Goal: Transaction & Acquisition: Purchase product/service

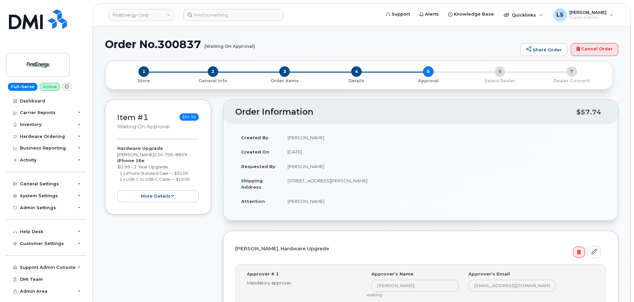
click at [281, 54] on div "Order No.300837 (Waiting On Approval) Share Order Cancel Order" at bounding box center [361, 49] width 513 height 22
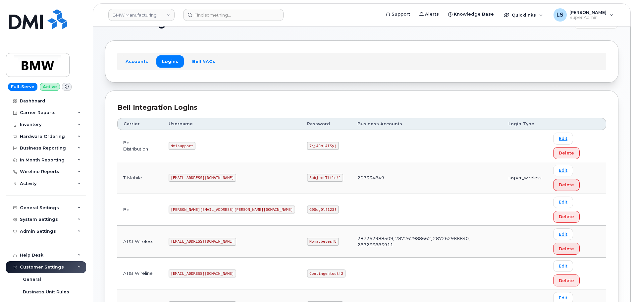
scroll to position [33, 0]
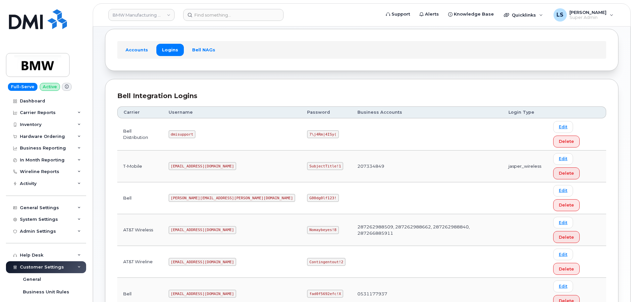
copy code "SubjectTitle!1"
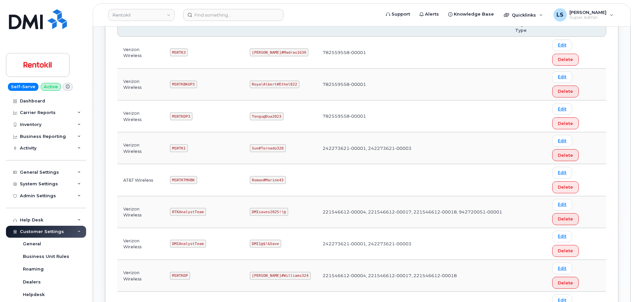
scroll to position [132, 0]
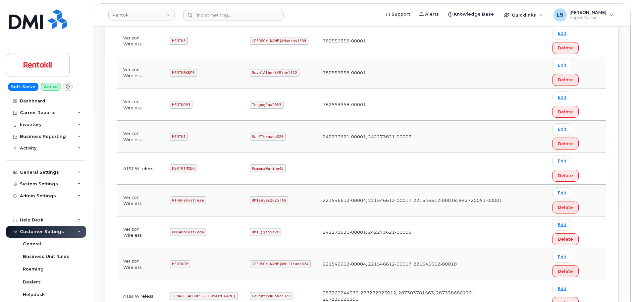
click at [197, 292] on code "Ms-rentokil@dminc.com" at bounding box center [204, 296] width 68 height 8
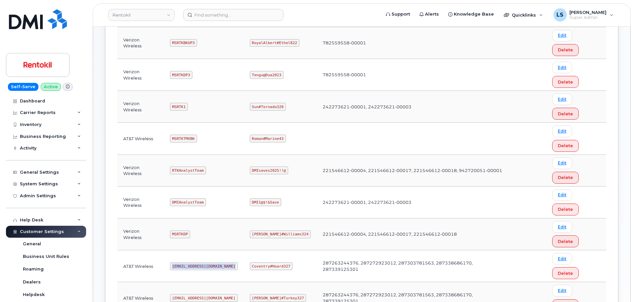
scroll to position [232, 0]
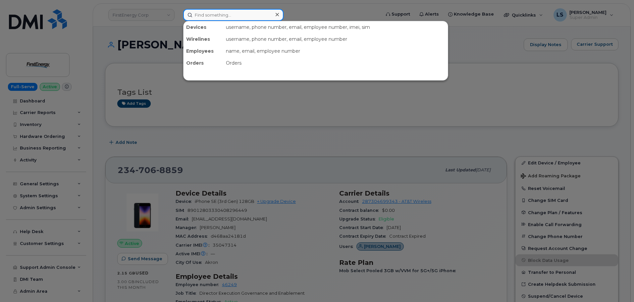
click at [218, 20] on input at bounding box center [233, 15] width 100 height 12
click at [228, 4] on div at bounding box center [317, 151] width 634 height 302
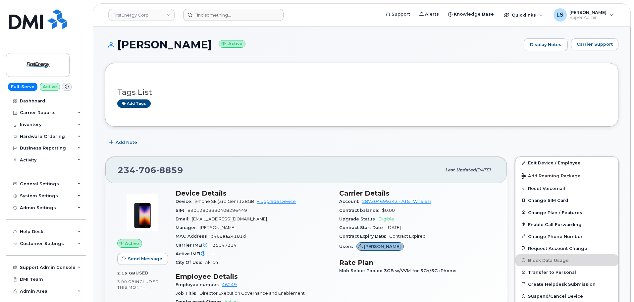
click at [195, 44] on h1 "MEGAN E MAZZA Active" at bounding box center [312, 45] width 415 height 12
click at [197, 45] on h1 "MEGAN E MAZZA Active" at bounding box center [312, 45] width 415 height 12
click at [211, 23] on header "FirstEnergy Corp Support Alerts Knowledge Base Quicklinks Suspend / Cancel Devi…" at bounding box center [362, 14] width 538 height 23
click at [213, 17] on input at bounding box center [233, 15] width 100 height 12
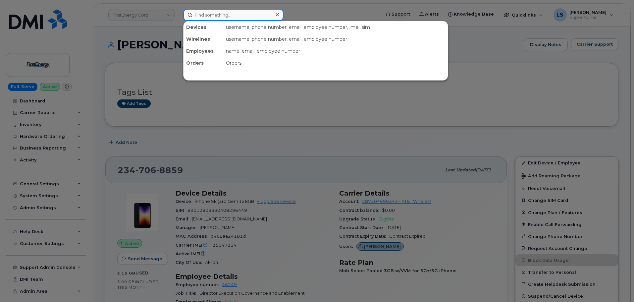
paste input "3463281341"
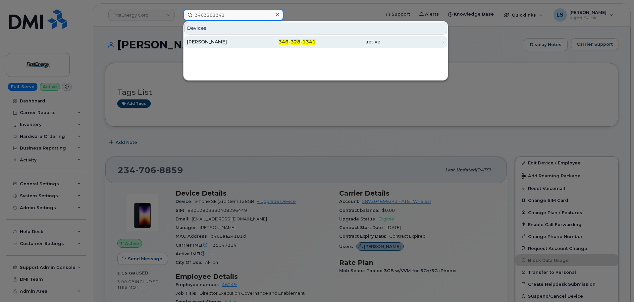
type input "3463281341"
click at [232, 42] on div "[PERSON_NAME]" at bounding box center [219, 41] width 65 height 7
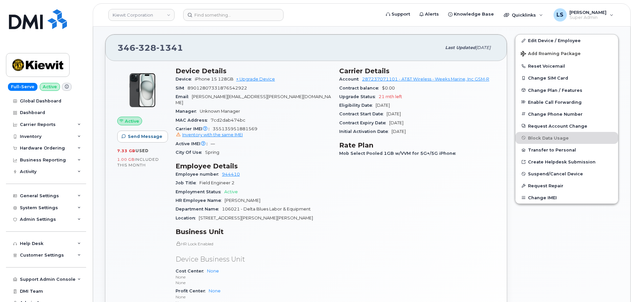
scroll to position [232, 0]
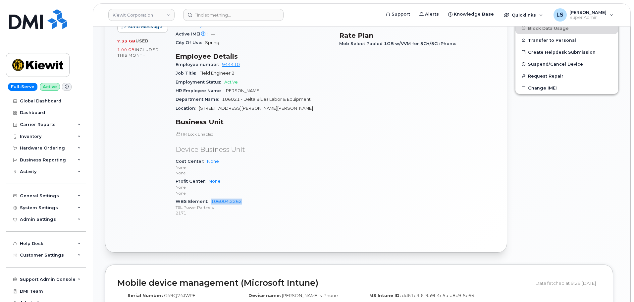
drag, startPoint x: 217, startPoint y: 196, endPoint x: 249, endPoint y: 195, distance: 32.1
click at [249, 197] on div "WBS Element 106004.2262 TSL Power Partners 2171" at bounding box center [254, 207] width 156 height 20
copy link "106004.2262"
click at [66, 198] on div "General Settings" at bounding box center [46, 196] width 80 height 12
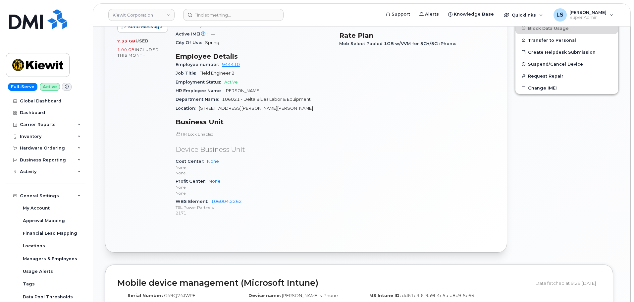
drag, startPoint x: 57, startPoint y: 221, endPoint x: 96, endPoint y: 128, distance: 100.9
click at [96, 128] on div "NICHOLAS LIMOGES Active Display Notes Carrier Support Tags List Add tags Add No…" at bounding box center [361, 224] width 537 height 858
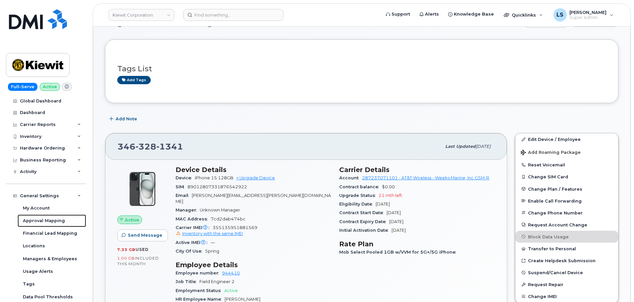
scroll to position [0, 0]
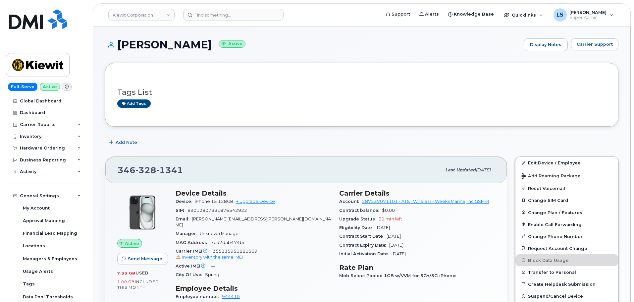
drag, startPoint x: 231, startPoint y: 44, endPoint x: 119, endPoint y: 49, distance: 112.1
click at [119, 49] on h1 "NICHOLAS LIMOGES Active" at bounding box center [312, 45] width 415 height 12
copy h1 "NICHOLAS LIMOGES"
drag, startPoint x: 325, startPoint y: 99, endPoint x: 303, endPoint y: 45, distance: 58.2
click at [325, 99] on div "Tags List Add tags" at bounding box center [361, 95] width 489 height 26
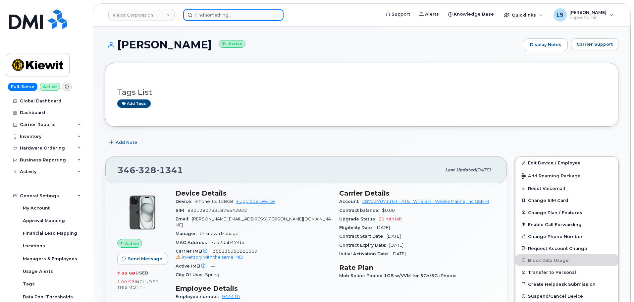
click at [220, 10] on input at bounding box center [233, 15] width 100 height 12
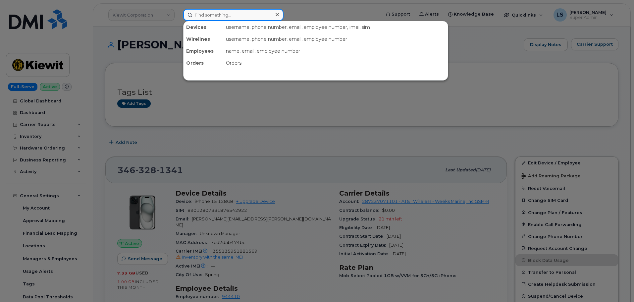
paste input "9133981713"
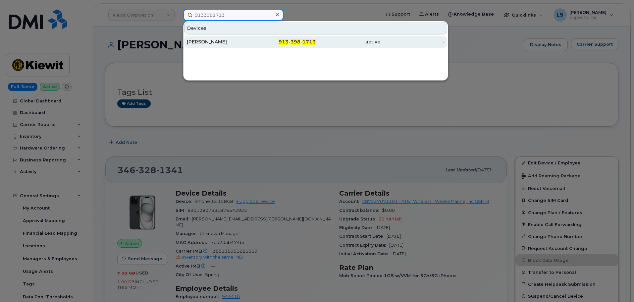
type input "9133981713"
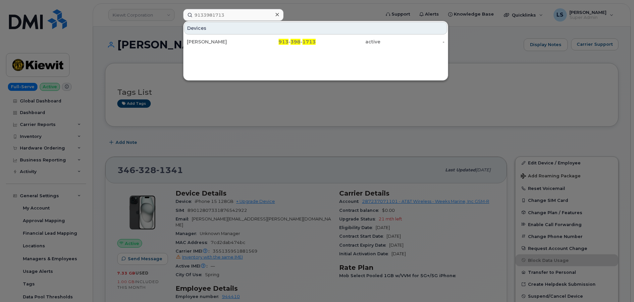
drag, startPoint x: 264, startPoint y: 45, endPoint x: 207, endPoint y: 15, distance: 64.6
click at [264, 45] on div "913 - 398 - 1713" at bounding box center [283, 42] width 65 height 12
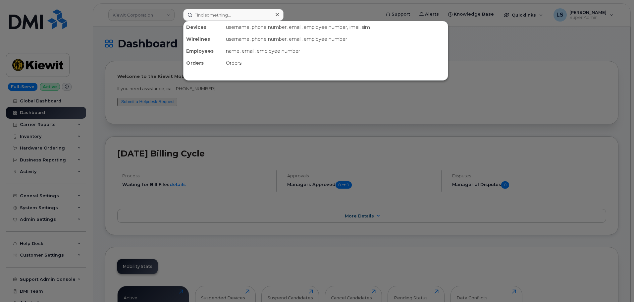
click at [320, 14] on div at bounding box center [317, 151] width 634 height 302
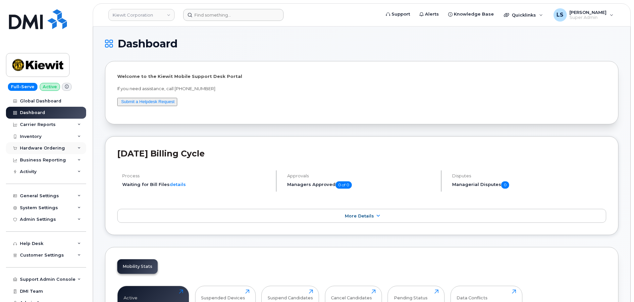
click at [76, 148] on div "Hardware Ordering" at bounding box center [46, 148] width 80 height 12
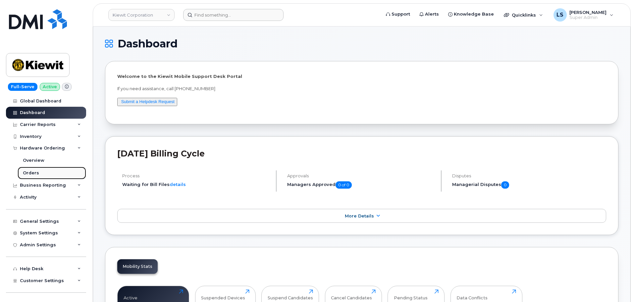
click at [43, 173] on link "Orders" at bounding box center [52, 173] width 69 height 13
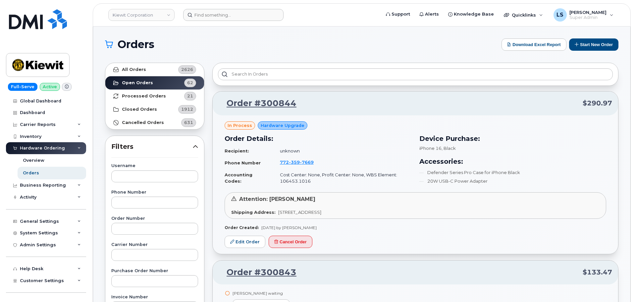
click at [588, 41] on button "Start New Order" at bounding box center [593, 44] width 49 height 12
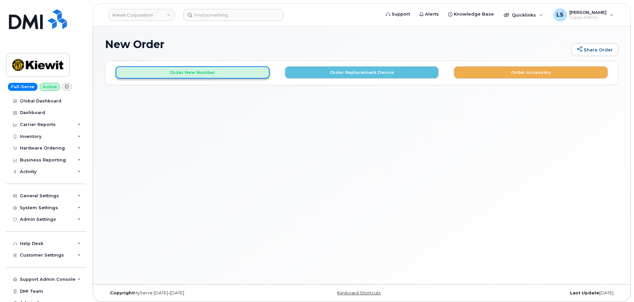
click at [225, 69] on button "Order New Number" at bounding box center [193, 72] width 154 height 12
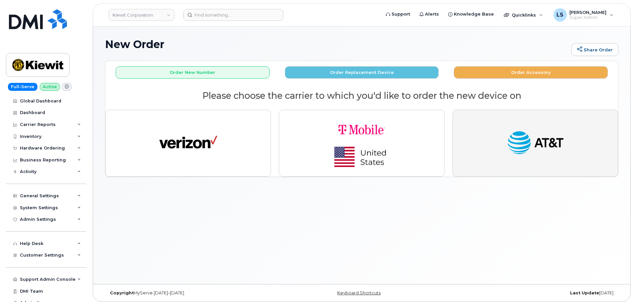
drag, startPoint x: 530, startPoint y: 154, endPoint x: 527, endPoint y: 156, distance: 3.9
click at [530, 154] on img "button" at bounding box center [535, 143] width 58 height 30
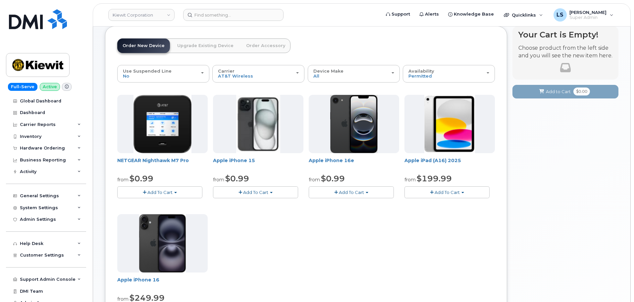
scroll to position [33, 0]
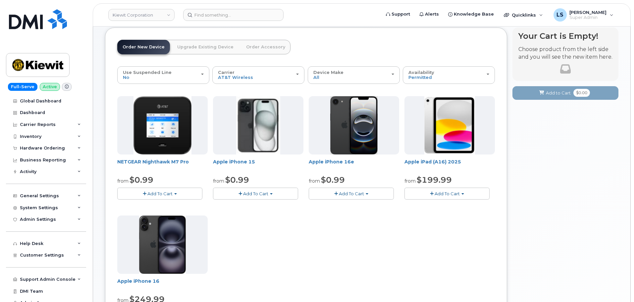
click at [449, 193] on span "Add To Cart" at bounding box center [447, 193] width 25 height 5
click at [449, 216] on link "$199.99 - 2 Year Activation (128GB)" at bounding box center [451, 214] width 91 height 8
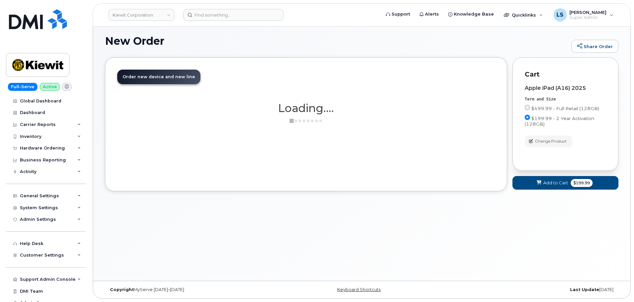
scroll to position [24, 0]
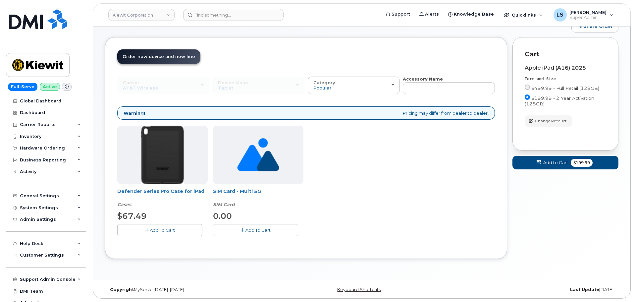
click at [145, 228] on icon "button" at bounding box center [147, 230] width 4 height 4
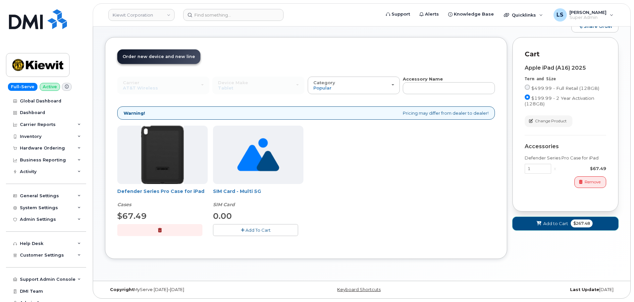
drag, startPoint x: 574, startPoint y: 226, endPoint x: 530, endPoint y: 233, distance: 44.9
click at [574, 226] on span "$267.48" at bounding box center [582, 223] width 22 height 8
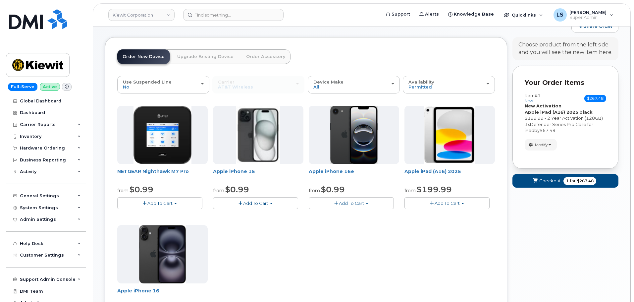
click at [447, 203] on span "Add To Cart" at bounding box center [447, 202] width 25 height 5
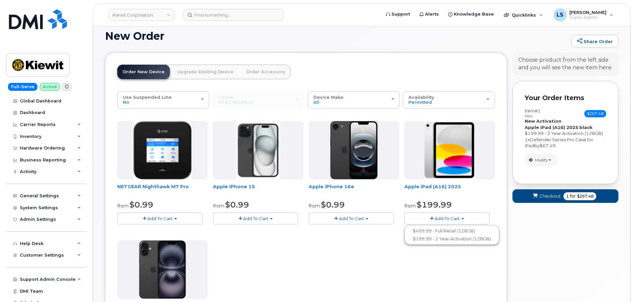
scroll to position [0, 0]
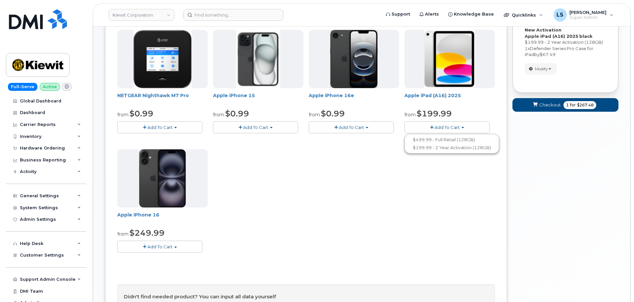
drag, startPoint x: 398, startPoint y: 218, endPoint x: 393, endPoint y: 187, distance: 31.2
click at [398, 217] on div "NETGEAR Nighthawk M7 Pro from $0.99 Add To Cart $0.99 - 2 Year Activation $449.…" at bounding box center [306, 146] width 378 height 233
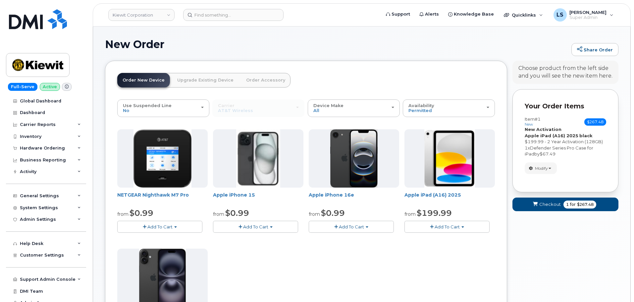
click at [455, 233] on div "NETGEAR Nighthawk M7 Pro from $0.99 Add To Cart $0.99 - 2 Year Activation $449.…" at bounding box center [306, 245] width 378 height 233
click at [450, 226] on span "Add To Cart" at bounding box center [447, 226] width 25 height 5
click at [443, 247] on link "$199.99 - 2 Year Activation (128GB)" at bounding box center [451, 247] width 91 height 8
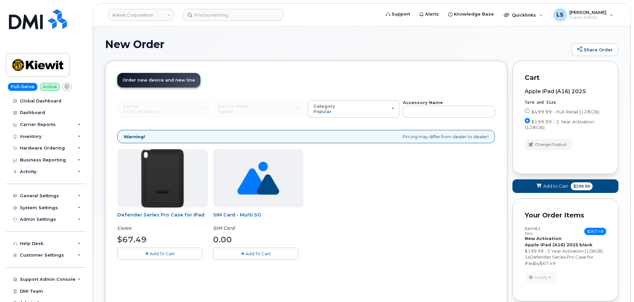
click at [144, 253] on button "Add To Cart" at bounding box center [159, 253] width 85 height 12
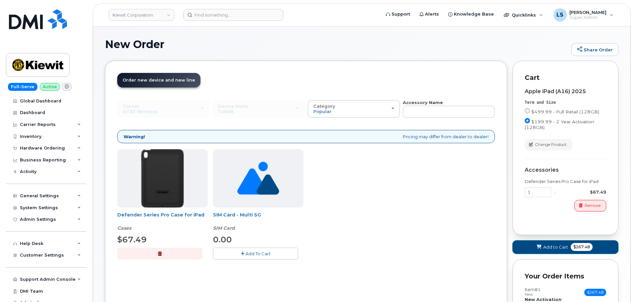
click at [567, 249] on span "Add to Cart" at bounding box center [555, 247] width 25 height 6
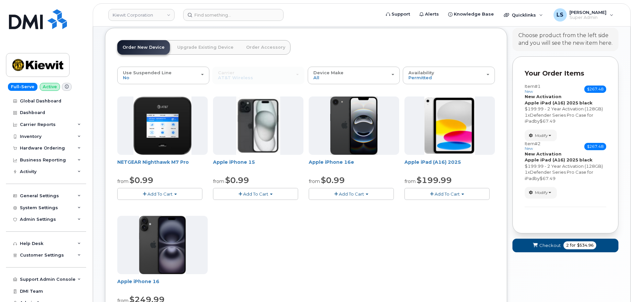
scroll to position [33, 0]
click at [460, 189] on button "Add To Cart" at bounding box center [446, 193] width 85 height 12
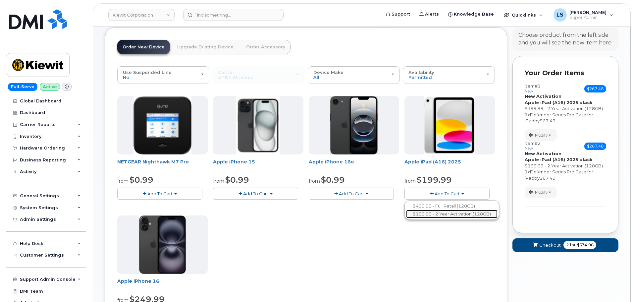
click at [439, 215] on link "$199.99 - 2 Year Activation (128GB)" at bounding box center [451, 214] width 91 height 8
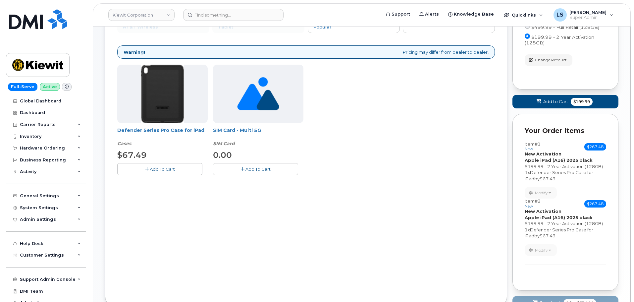
scroll to position [131, 0]
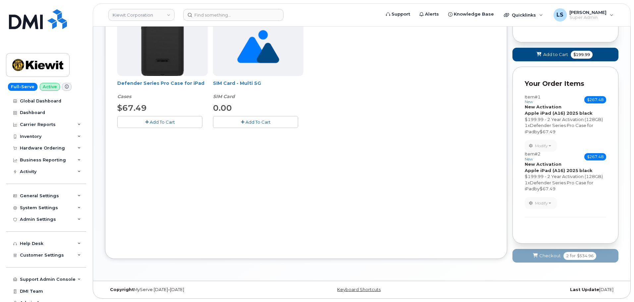
click at [153, 119] on button "Add To Cart" at bounding box center [159, 122] width 85 height 12
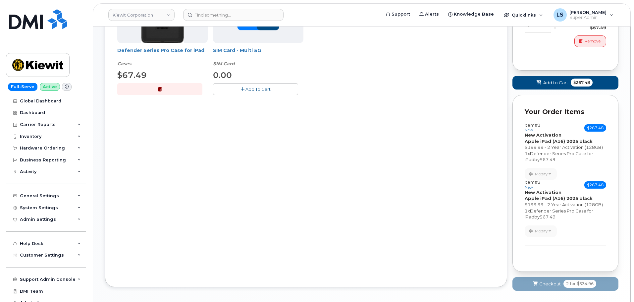
scroll to position [192, 0]
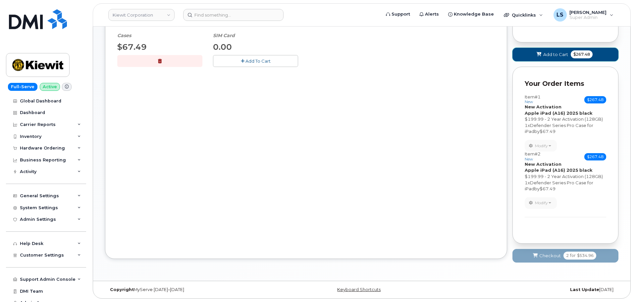
click at [539, 50] on button "Add to Cart $267.48" at bounding box center [565, 55] width 106 height 14
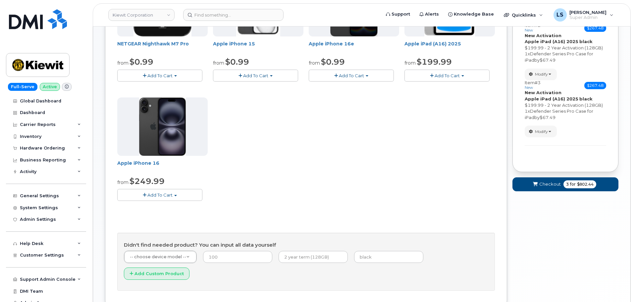
scroll to position [119, 0]
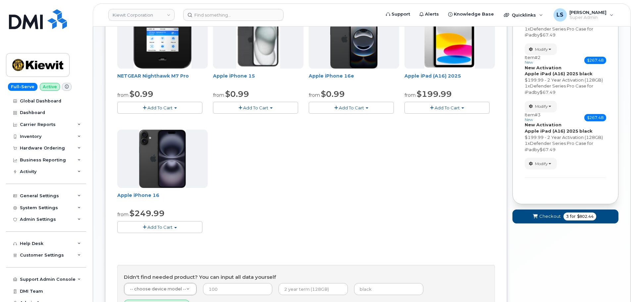
click at [449, 104] on button "Add To Cart" at bounding box center [446, 108] width 85 height 12
click at [447, 130] on link "$199.99 - 2 Year Activation (128GB)" at bounding box center [451, 128] width 91 height 8
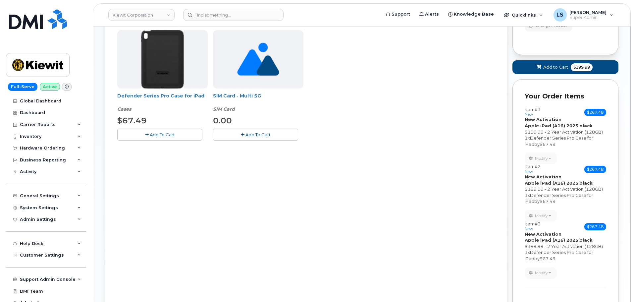
click at [155, 134] on span "Add To Cart" at bounding box center [162, 134] width 25 height 5
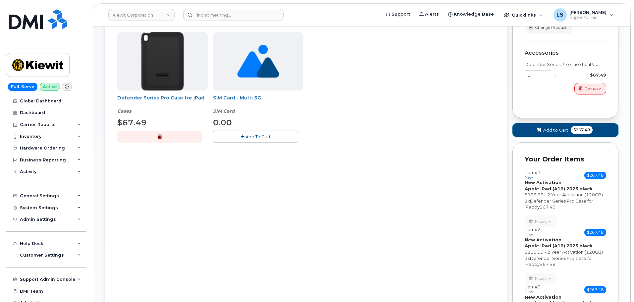
click at [572, 132] on span "$267.48" at bounding box center [582, 130] width 22 height 8
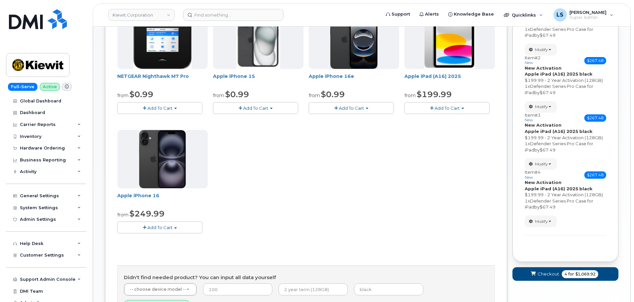
scroll to position [20, 0]
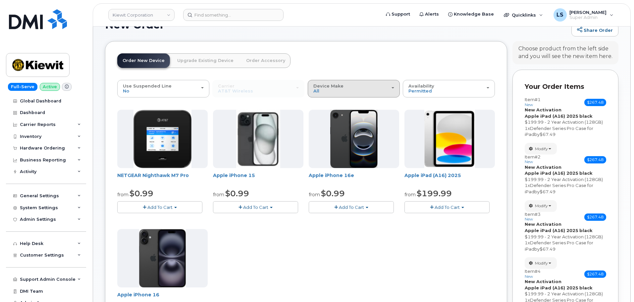
click at [373, 86] on div "Device Make All iPhone Modem Tablet" at bounding box center [353, 88] width 81 height 10
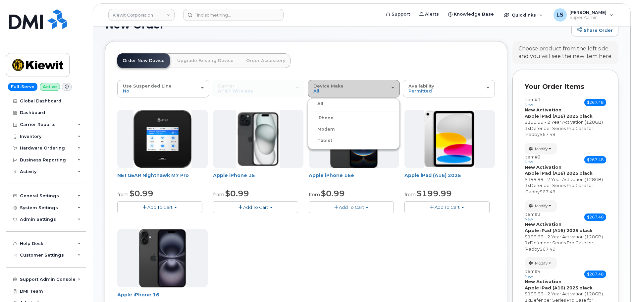
click at [373, 86] on div "Device Make All iPhone Modem Tablet" at bounding box center [353, 88] width 81 height 10
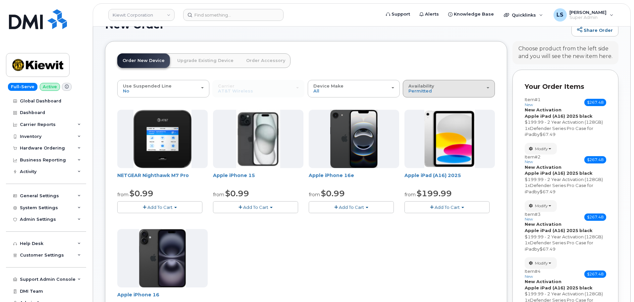
click at [424, 86] on span "Availability" at bounding box center [421, 85] width 26 height 5
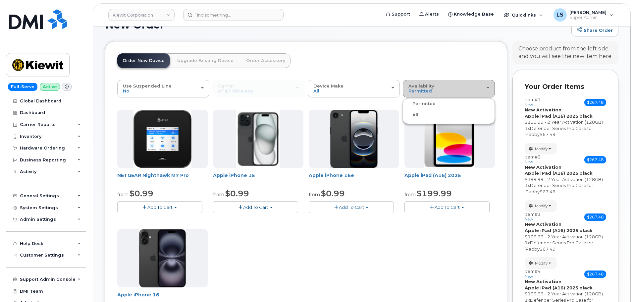
drag, startPoint x: 425, startPoint y: 86, endPoint x: 231, endPoint y: 66, distance: 194.8
click at [422, 86] on span "Availability" at bounding box center [421, 85] width 26 height 5
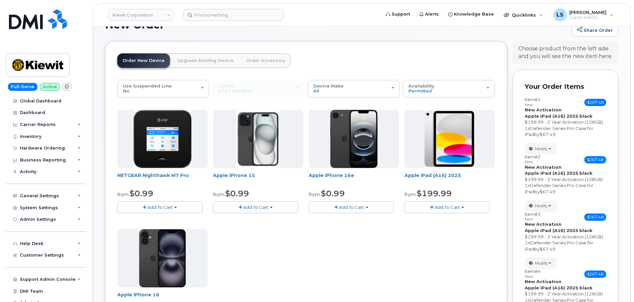
click at [252, 59] on link "Order Accessory" at bounding box center [266, 60] width 50 height 15
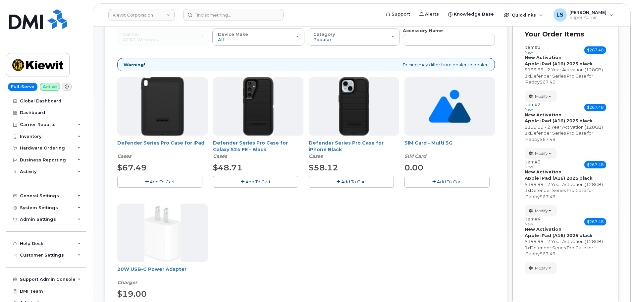
scroll to position [86, 0]
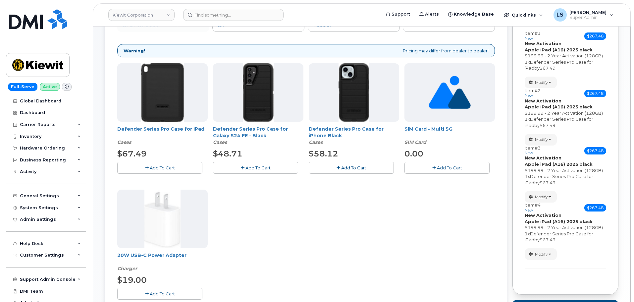
click at [151, 166] on span "Add To Cart" at bounding box center [162, 167] width 25 height 5
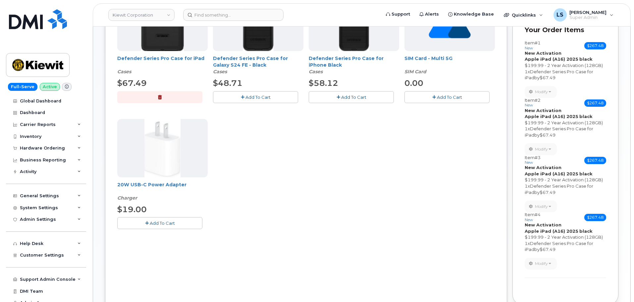
scroll to position [84, 0]
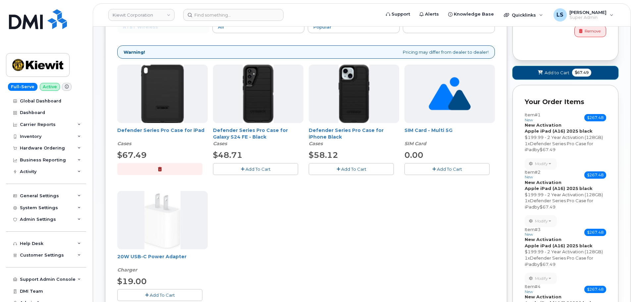
click at [568, 75] on span "Add to Cart" at bounding box center [557, 73] width 25 height 6
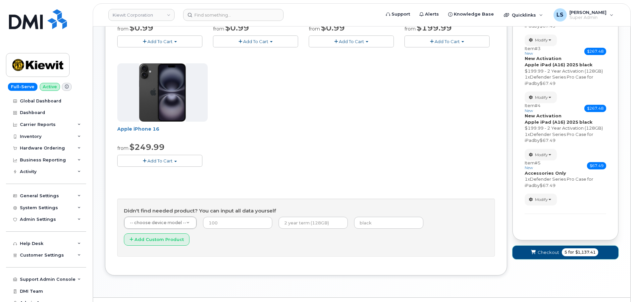
click at [560, 250] on button "Checkout 5 for $1,137.41" at bounding box center [565, 252] width 106 height 14
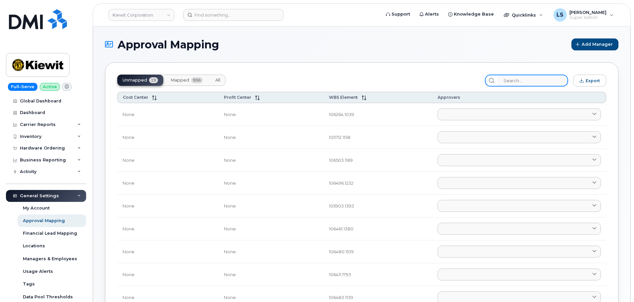
click at [528, 81] on input "search" at bounding box center [532, 81] width 71 height 12
paste input "106004.2262"
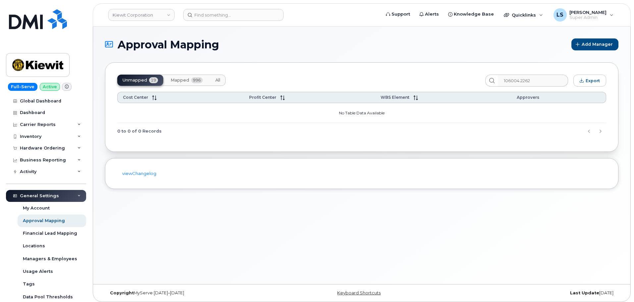
click at [215, 80] on button "All" at bounding box center [218, 80] width 16 height 11
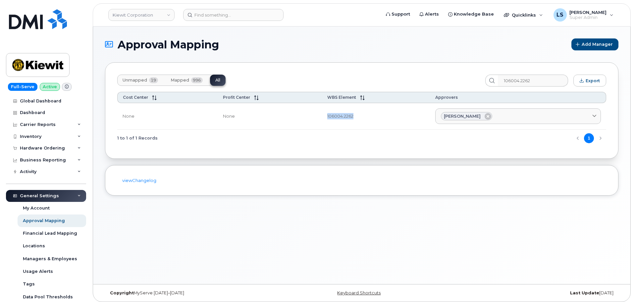
drag, startPoint x: 323, startPoint y: 114, endPoint x: 364, endPoint y: 115, distance: 41.1
click at [364, 115] on td "106004.2262" at bounding box center [376, 116] width 108 height 27
click at [358, 70] on div "Unmapped 19 Mapped 996 All 106004.2262 Export Cost Center Profit Center WBS Ele…" at bounding box center [361, 110] width 513 height 96
drag, startPoint x: 319, startPoint y: 119, endPoint x: 366, endPoint y: 105, distance: 49.0
click at [368, 119] on tr "None None 106004.2262 Tanner Lamoree Aaron Seward AARON.SEWARD@KSTCJV.COM Abria…" at bounding box center [361, 116] width 489 height 27
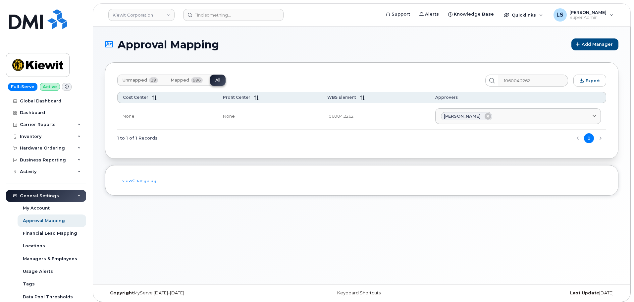
click at [356, 57] on section "Approval Mapping Add Manager Unmapped 19 Mapped 996 All 106004.2262 Export Cost…" at bounding box center [361, 116] width 513 height 157
click at [335, 80] on div "Unmapped 19 Mapped 996 All" at bounding box center [298, 81] width 363 height 12
click at [337, 83] on div "Unmapped 19 Mapped 996 All" at bounding box center [298, 81] width 363 height 12
drag, startPoint x: 327, startPoint y: 115, endPoint x: 355, endPoint y: 116, distance: 27.5
click at [355, 116] on td "106004.2262" at bounding box center [376, 116] width 108 height 27
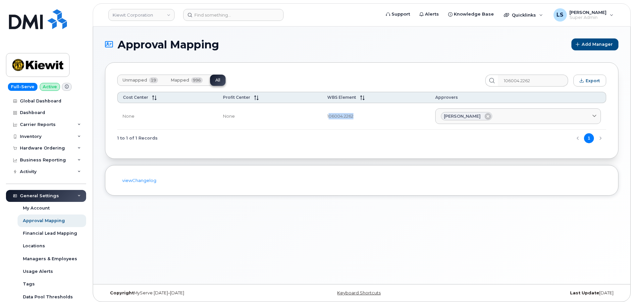
click at [350, 119] on td "106004.2262" at bounding box center [376, 116] width 108 height 27
click at [318, 116] on td "None" at bounding box center [270, 116] width 104 height 27
drag, startPoint x: 526, startPoint y: 79, endPoint x: 489, endPoint y: 74, distance: 37.5
click at [490, 74] on div "Unmapped 19 Mapped 996 All 106004.2262 Export Cost Center Profit Center WBS Ele…" at bounding box center [361, 110] width 513 height 96
paste input "1"
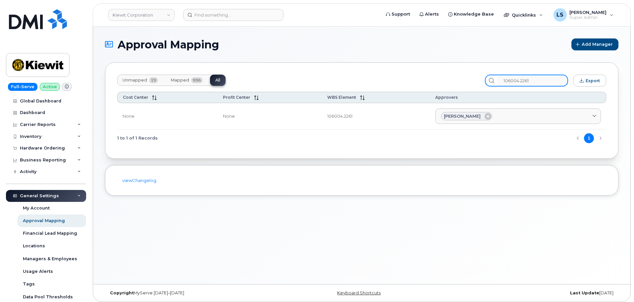
type input "106004.2261"
click at [410, 79] on div "Unmapped 19 Mapped 996 All" at bounding box center [298, 81] width 363 height 12
click at [337, 67] on div "Unmapped 19 Mapped 996 All 106004.2261 Export Cost Center Profit Center WBS Ele…" at bounding box center [361, 110] width 513 height 96
drag, startPoint x: 353, startPoint y: 115, endPoint x: 312, endPoint y: 108, distance: 41.4
click at [313, 108] on tr "None None 106004.2261 Tanner Lamoree Aaron Seward AARON.SEWARD@KSTCJV.COM Abria…" at bounding box center [361, 116] width 489 height 27
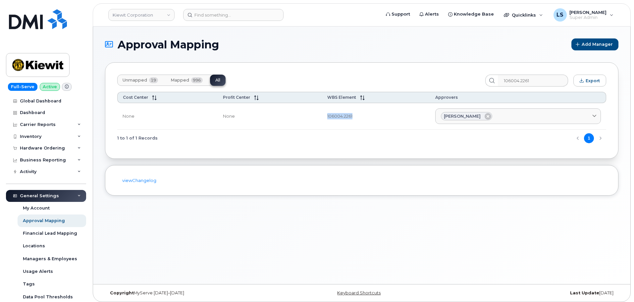
copy tr "106004.2261"
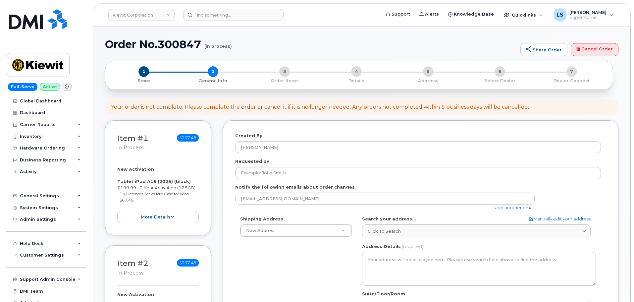
select select
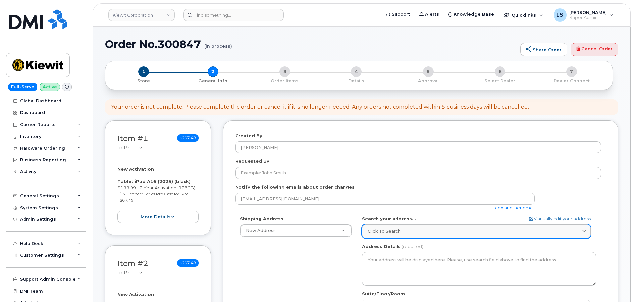
click at [405, 231] on div "Click to search" at bounding box center [476, 231] width 217 height 6
paste input "85 Stokes King Rd, Greenville, MS 38701"
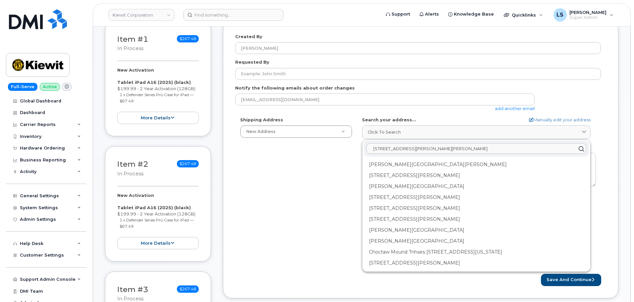
scroll to position [99, 0]
type input "85 Stokes King Rd, Greenville, MS 38701"
click at [318, 197] on div "Shipping Address New Address New Address 10489 Robb Ct 182 Meadow Grove Dr 1630…" at bounding box center [418, 192] width 366 height 152
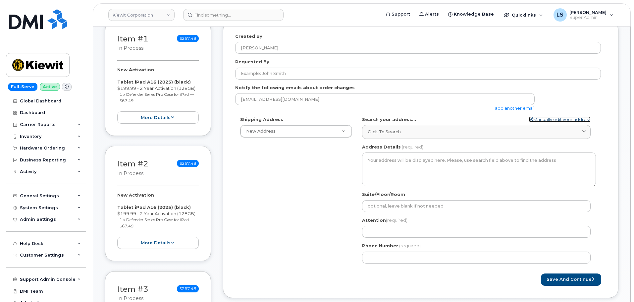
click at [529, 120] on icon at bounding box center [531, 119] width 4 height 4
select select
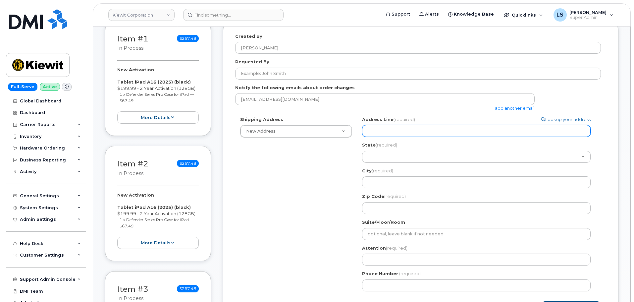
click at [383, 133] on input "Address Line (required)" at bounding box center [476, 131] width 229 height 12
paste input "85 Stokes King Rd, Greenville, MS 38701"
select select
type input "85 Stokes King Rd, Greenville, MS 38701"
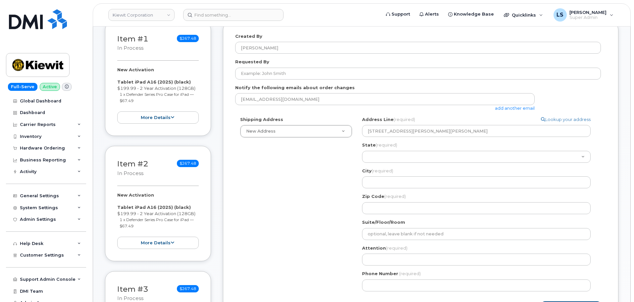
click at [323, 168] on div "Shipping Address New Address New Address 10489 Robb Ct 182 Meadow Grove Dr 1630…" at bounding box center [418, 206] width 366 height 180
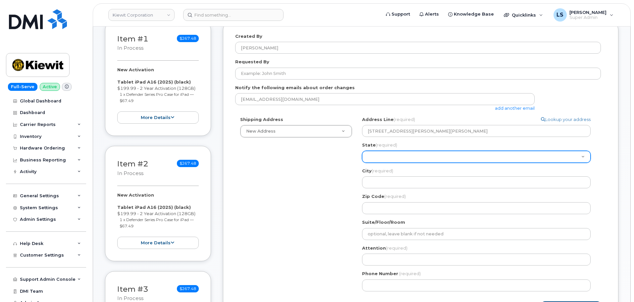
click at [387, 157] on select "Alabama Alaska American Samoa Arizona Arkansas California Colorado Connecticut …" at bounding box center [476, 157] width 229 height 12
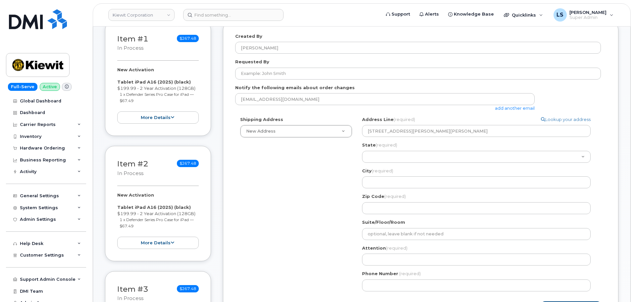
click at [280, 169] on div "Shipping Address New Address New Address 10489 Robb Ct 182 Meadow Grove Dr 1630…" at bounding box center [418, 206] width 366 height 180
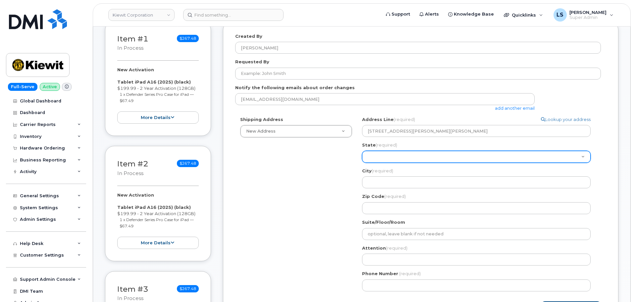
click at [413, 157] on select "Alabama Alaska American Samoa Arizona Arkansas California Colorado Connecticut …" at bounding box center [476, 157] width 229 height 12
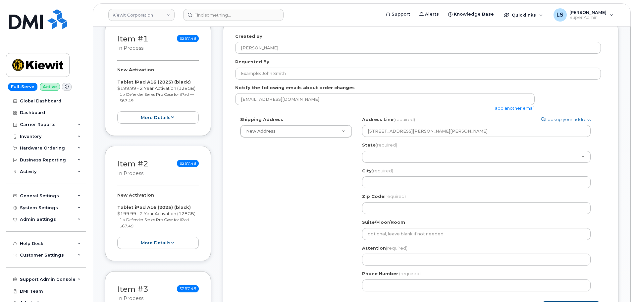
drag, startPoint x: 254, startPoint y: 166, endPoint x: 311, endPoint y: 124, distance: 70.7
click at [255, 166] on div "Shipping Address New Address New Address 10489 Robb Ct 182 Meadow Grove Dr 1630…" at bounding box center [418, 206] width 366 height 180
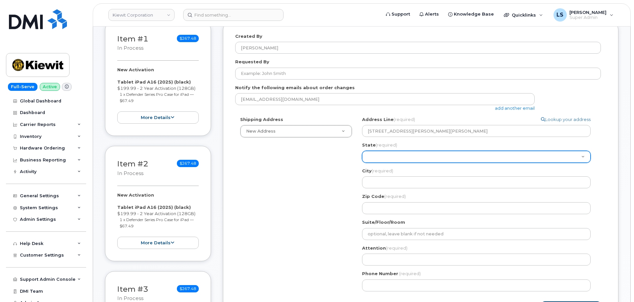
click at [393, 158] on select "Alabama Alaska American Samoa Arizona Arkansas California Colorado Connecticut …" at bounding box center [476, 157] width 229 height 12
select select "MS"
click at [362, 151] on select "Alabama Alaska American Samoa Arizona Arkansas California Colorado Connecticut …" at bounding box center [476, 157] width 229 height 12
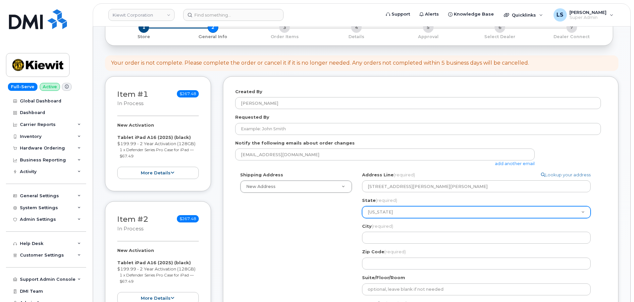
scroll to position [132, 0]
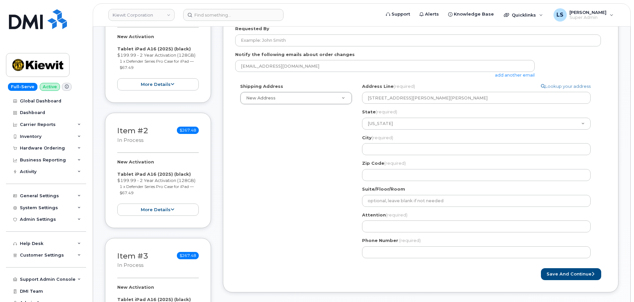
click at [270, 142] on div "Shipping Address New Address New Address 10489 Robb Ct 182 Meadow Grove Dr 1630…" at bounding box center [418, 173] width 366 height 180
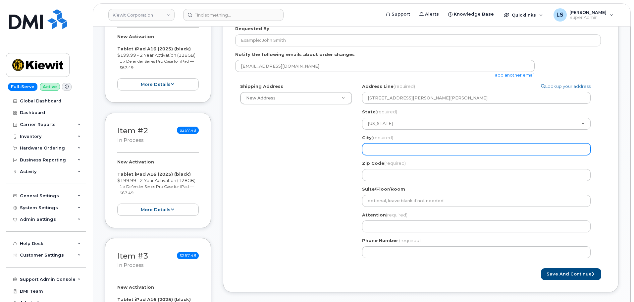
click at [394, 149] on input "City (required)" at bounding box center [476, 149] width 229 height 12
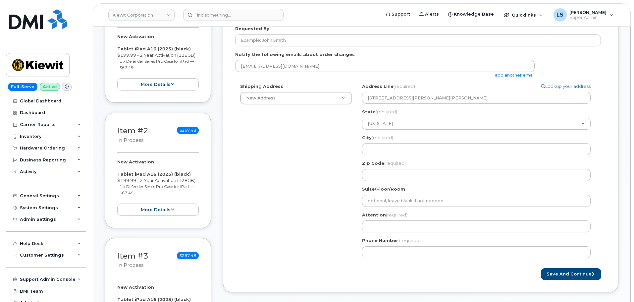
click at [317, 148] on div "Shipping Address New Address New Address 10489 Robb Ct 182 Meadow Grove Dr 1630…" at bounding box center [418, 173] width 366 height 180
click at [258, 168] on div "Shipping Address New Address New Address 10489 Robb Ct 182 Meadow Grove Dr 1630…" at bounding box center [418, 173] width 366 height 180
drag, startPoint x: 286, startPoint y: 165, endPoint x: 291, endPoint y: 162, distance: 6.5
click at [287, 165] on div "Shipping Address New Address New Address 10489 Robb Ct 182 Meadow Grove Dr 1630…" at bounding box center [418, 173] width 366 height 180
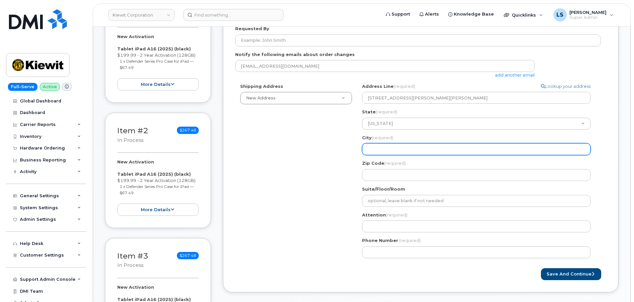
click at [399, 148] on input "City (required)" at bounding box center [476, 149] width 229 height 12
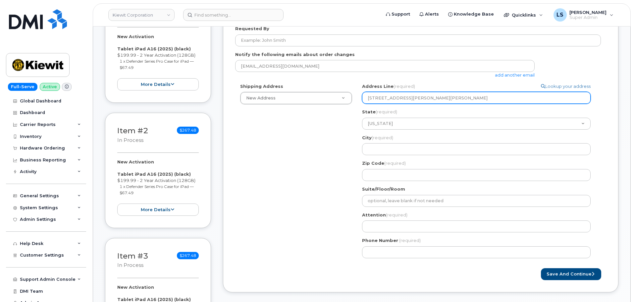
click at [422, 97] on input "85 Stokes King Rd, Greenville, MS 38701" at bounding box center [476, 98] width 229 height 12
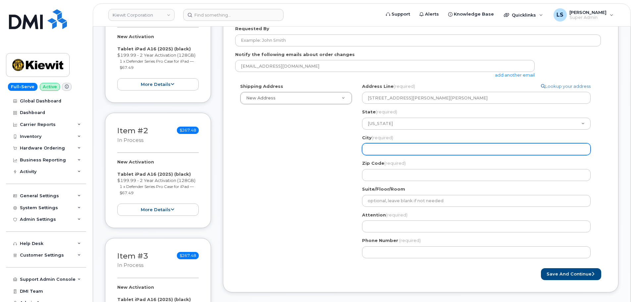
click at [401, 145] on input "City (required)" at bounding box center [476, 149] width 229 height 12
paste input "Greenville"
select select
type input "Greenville"
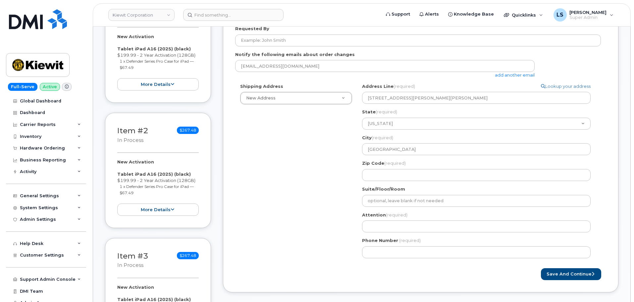
click at [315, 175] on div "Shipping Address New Address New Address 10489 Robb Ct 182 Meadow Grove Dr 1630…" at bounding box center [418, 173] width 366 height 180
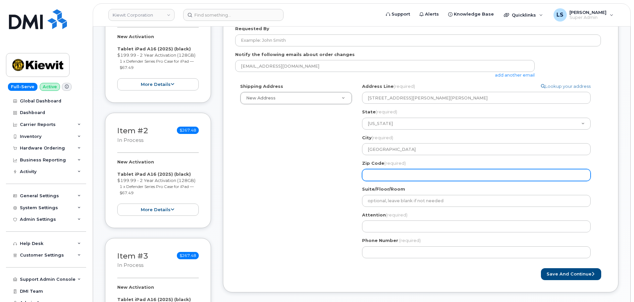
click at [389, 170] on input "Zip Code (required)" at bounding box center [476, 175] width 229 height 12
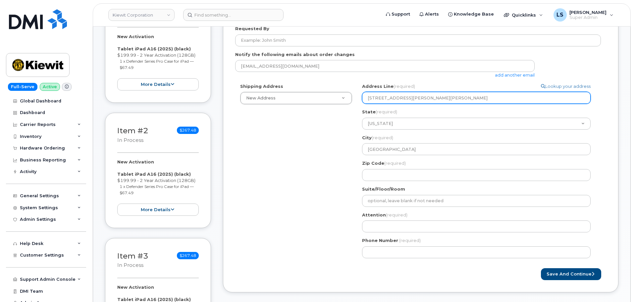
click at [449, 99] on input "85 Stokes King Rd, Greenville, MS 38701" at bounding box center [476, 98] width 229 height 12
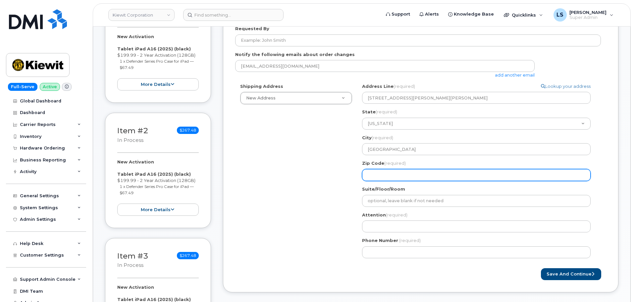
click at [414, 176] on input "Zip Code (required)" at bounding box center [476, 175] width 229 height 12
paste input "38701"
select select
type input "38701"
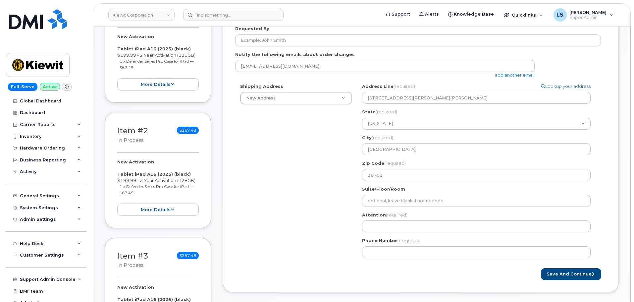
click at [295, 180] on div "Shipping Address New Address New Address 10489 Robb Ct 182 Meadow Grove Dr 1630…" at bounding box center [418, 173] width 366 height 180
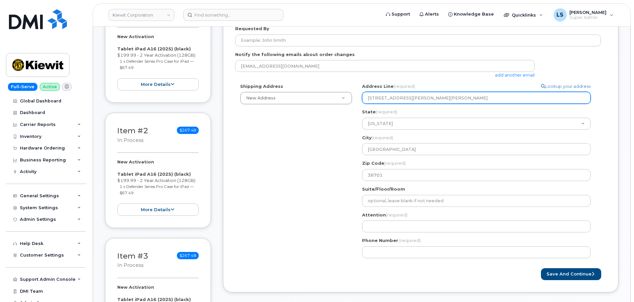
drag, startPoint x: 462, startPoint y: 98, endPoint x: 410, endPoint y: 98, distance: 52.3
click at [408, 96] on input "85 Stokes King Rd, Greenville, MS 38701" at bounding box center [476, 98] width 229 height 12
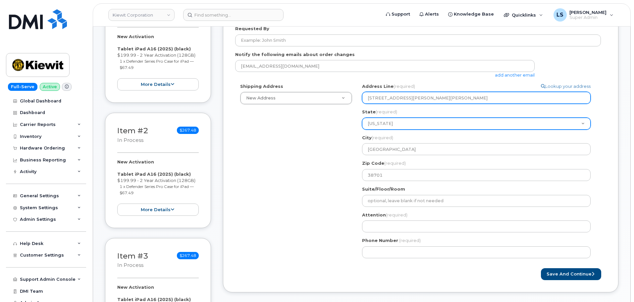
select select
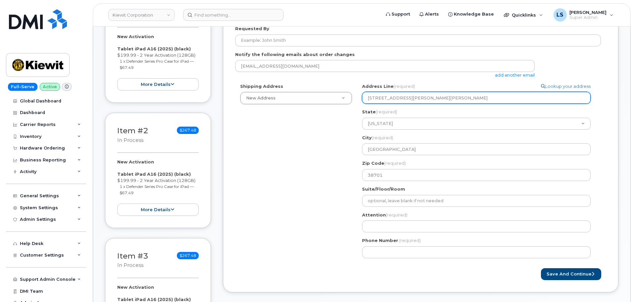
type input "85 Stokes King Rd"
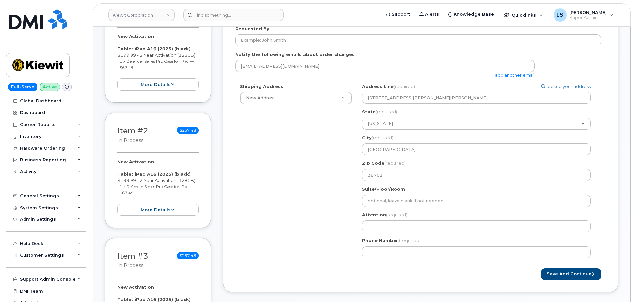
click at [279, 159] on div "Shipping Address New Address New Address 10489 Robb Ct 182 Meadow Grove Dr 1630…" at bounding box center [418, 173] width 366 height 180
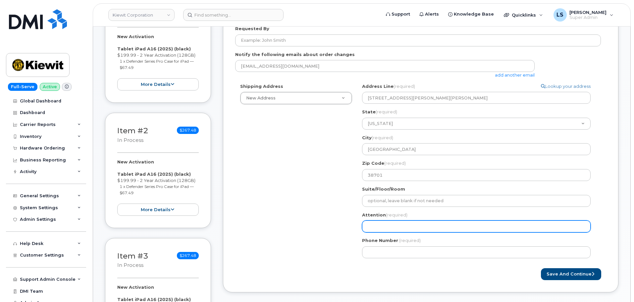
click at [397, 230] on input "Attention (required)" at bounding box center [476, 226] width 229 height 12
paste input "Nicholas Limoges"
select select
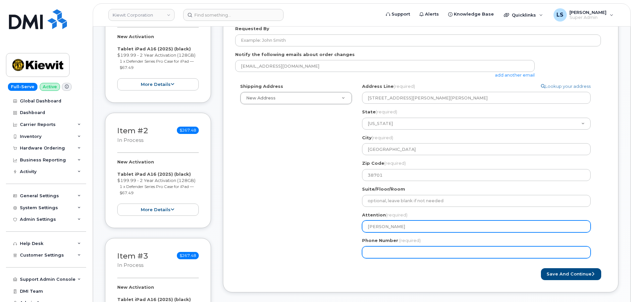
type input "Nicholas Limoges"
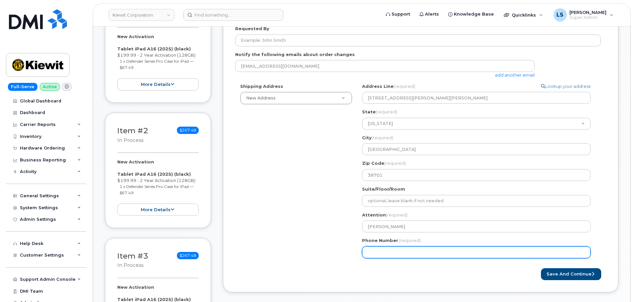
click at [392, 252] on input "Phone Number" at bounding box center [476, 252] width 229 height 12
paste input "3463281341"
select select
type input "3463281341"
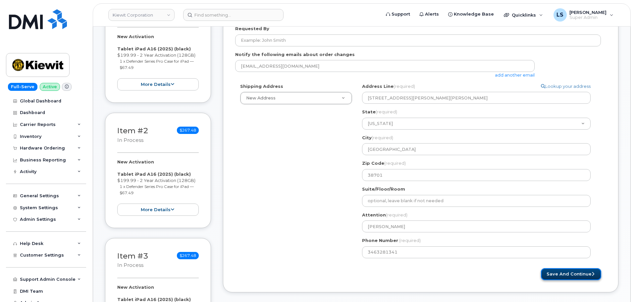
click at [569, 271] on button "Save and Continue" at bounding box center [571, 274] width 60 height 12
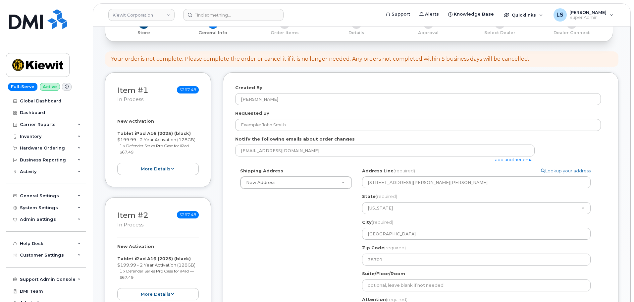
scroll to position [0, 0]
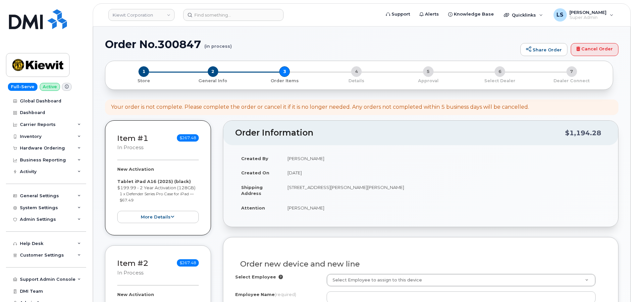
select select
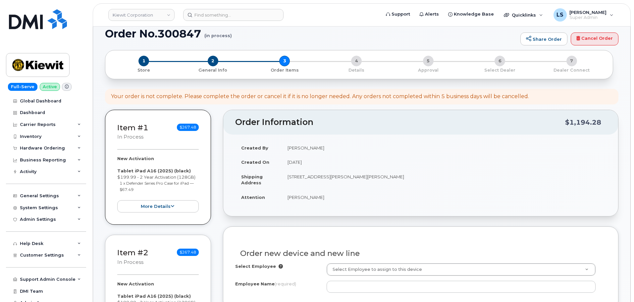
scroll to position [166, 0]
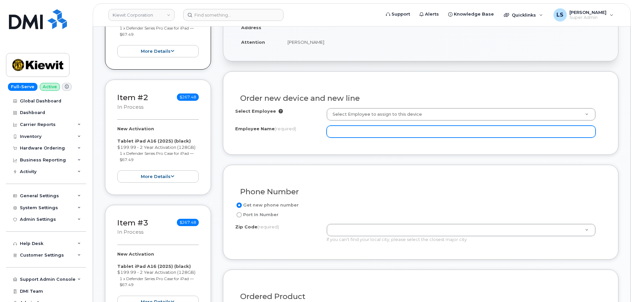
click at [356, 133] on input "Employee Name (required)" at bounding box center [461, 132] width 269 height 12
paste input "3463281341"
click at [373, 135] on input "3463281341" at bounding box center [461, 132] width 269 height 12
drag, startPoint x: 373, startPoint y: 135, endPoint x: 270, endPoint y: 132, distance: 102.7
click at [274, 132] on div "Employee Name (required) 3463281341" at bounding box center [420, 132] width 371 height 12
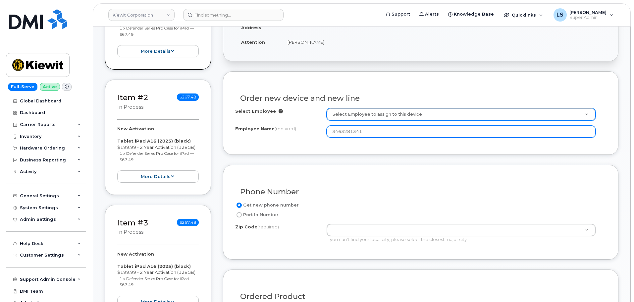
type input "3463281341"
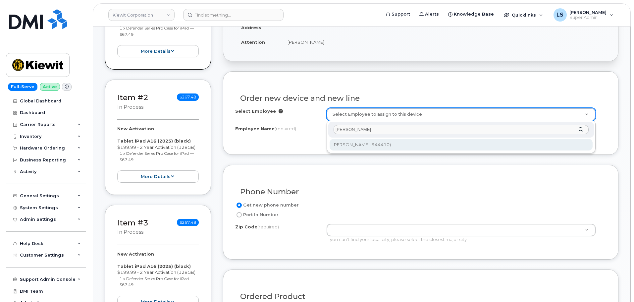
type input "[PERSON_NAME]"
type input "2186742"
type input "[PERSON_NAME]"
type input "[STREET_ADDRESS][PERSON_NAME][PERSON_NAME]"
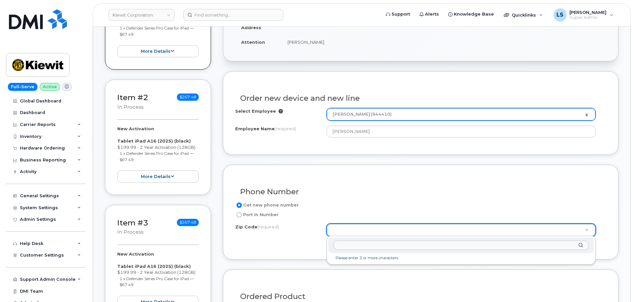
paste input "38701"
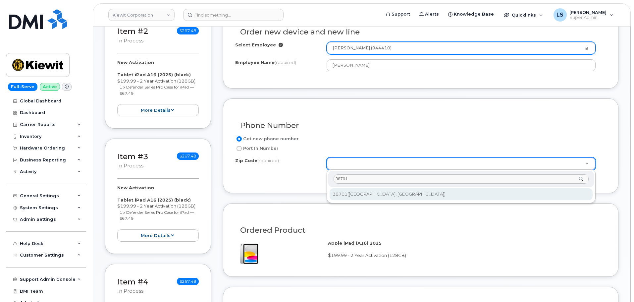
type input "38701"
type input "38701 ([GEOGRAPHIC_DATA], [GEOGRAPHIC_DATA])"
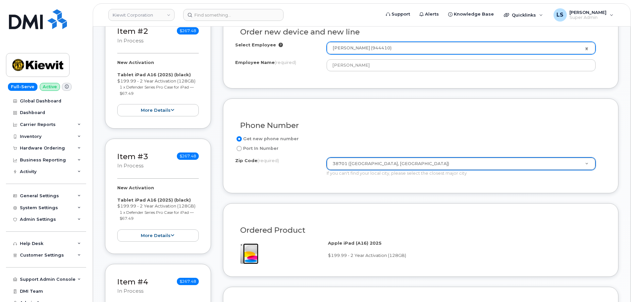
scroll to position [464, 0]
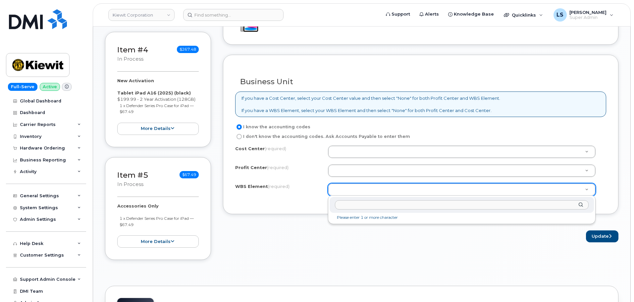
paste input "106004.2261"
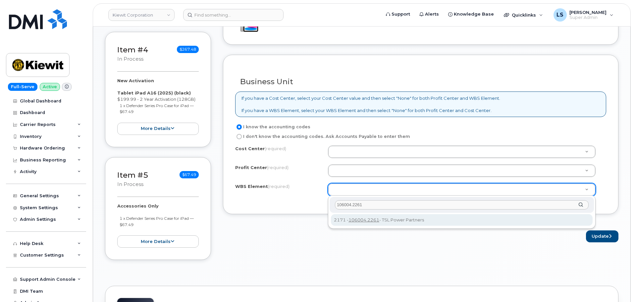
type input "106004.2261"
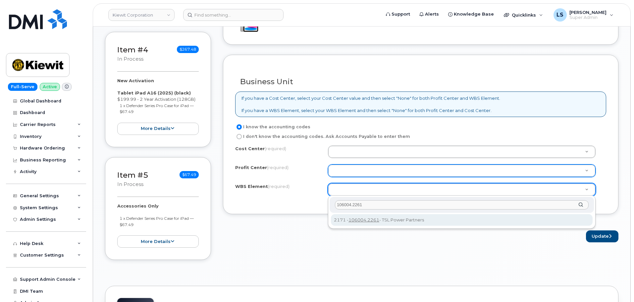
drag, startPoint x: 365, startPoint y: 224, endPoint x: 352, endPoint y: 165, distance: 60.7
type input "106004.2261"
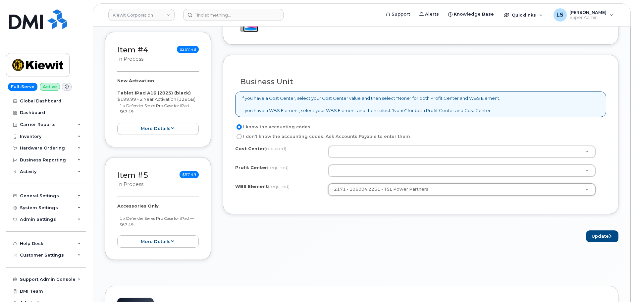
click at [347, 141] on div "I know the accounting codes I don't know the accounting codes. Ask Accounts Pay…" at bounding box center [420, 162] width 371 height 79
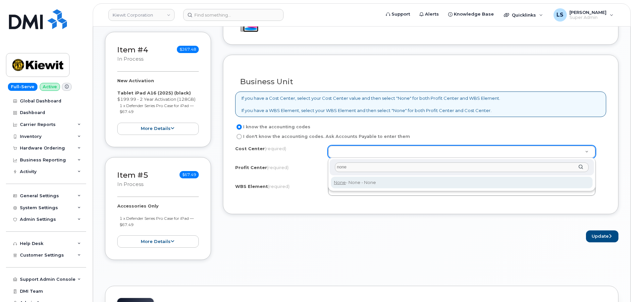
type input "none"
type input "None"
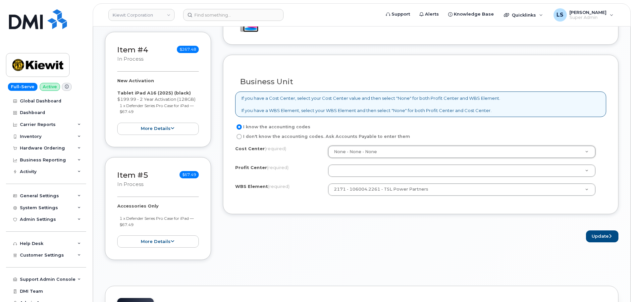
click at [353, 161] on div "Cost Center (required) None - None - None None Profit Center (required) None - …" at bounding box center [420, 173] width 371 height 56
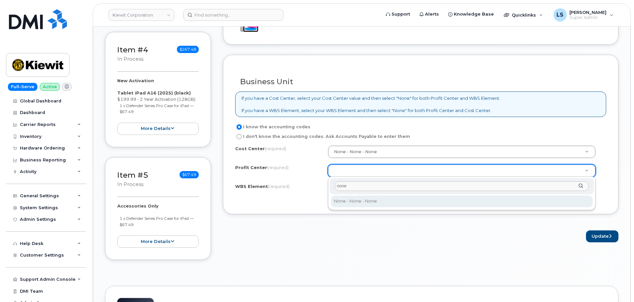
type input "none"
select select "None"
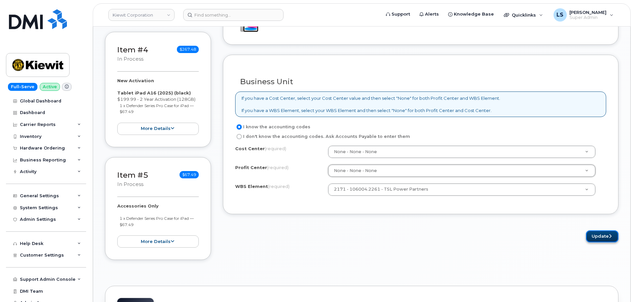
click at [596, 241] on button "Update" at bounding box center [602, 236] width 32 height 12
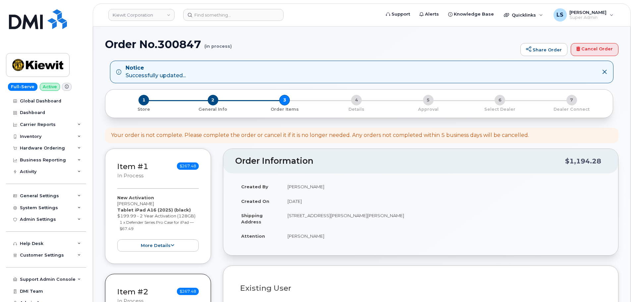
select select
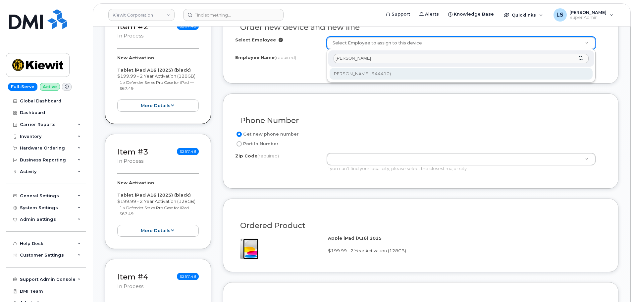
type input "[PERSON_NAME]"
type input "2186742"
type input "[PERSON_NAME]"
type input "221 Stokes King Road"
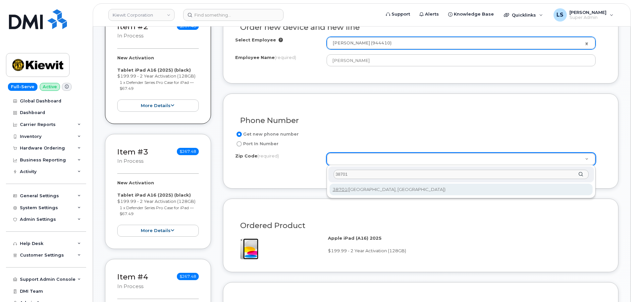
type input "38701"
type input "38701 (Greenville, MS)"
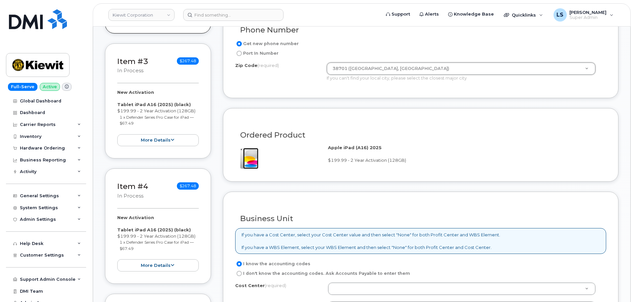
scroll to position [497, 0]
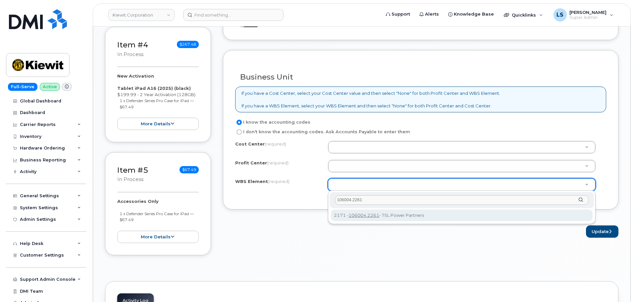
type input "106004.2261"
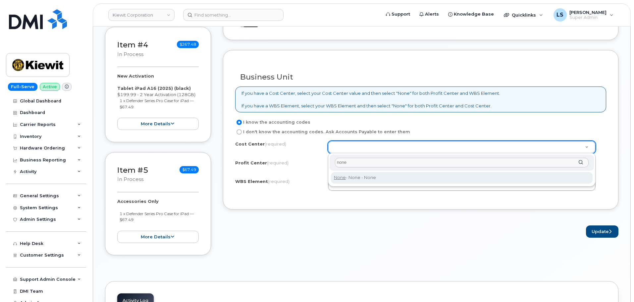
type input "none"
type input "None"
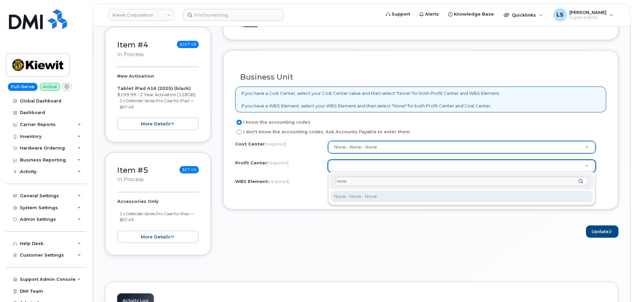
type input "none"
drag, startPoint x: 389, startPoint y: 197, endPoint x: 521, endPoint y: 216, distance: 132.8
select select "None"
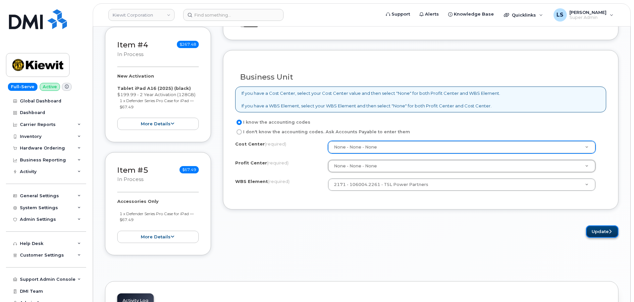
click at [611, 237] on button "Update" at bounding box center [602, 231] width 32 height 12
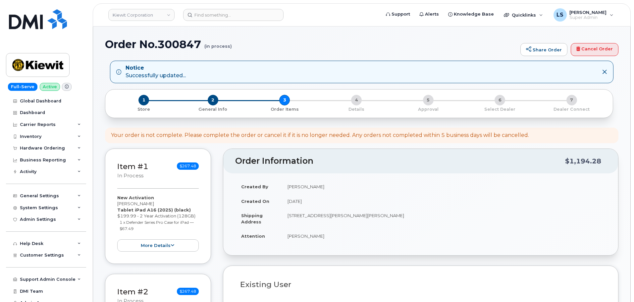
select select
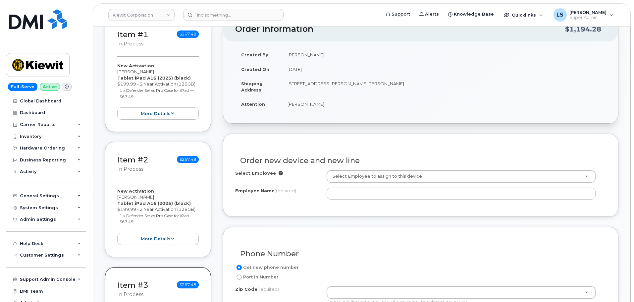
scroll to position [132, 0]
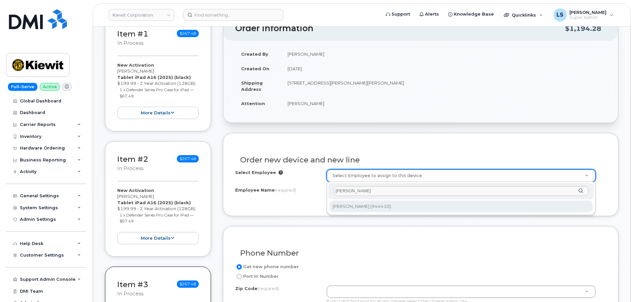
type input "[PERSON_NAME]"
type input "2186742"
type input "[PERSON_NAME]"
type input "[STREET_ADDRESS][PERSON_NAME][PERSON_NAME]"
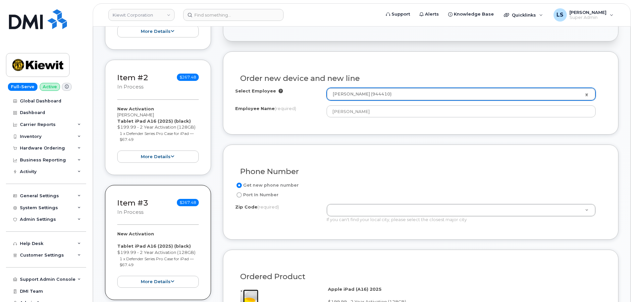
scroll to position [298, 0]
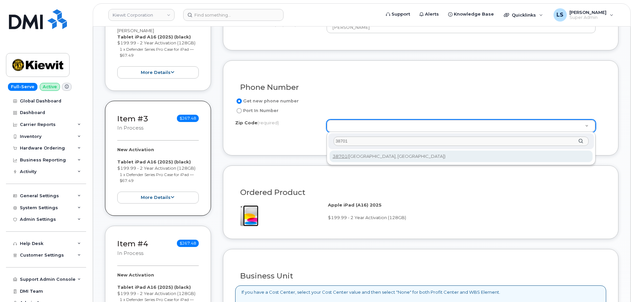
type input "38701"
type input "38701 ([GEOGRAPHIC_DATA], [GEOGRAPHIC_DATA])"
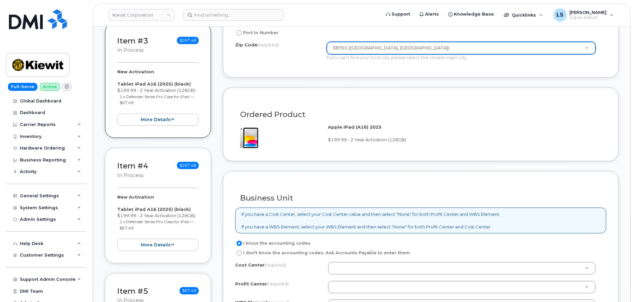
scroll to position [497, 0]
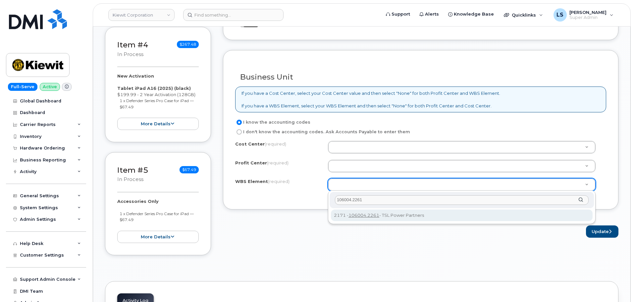
type input "106004.2261"
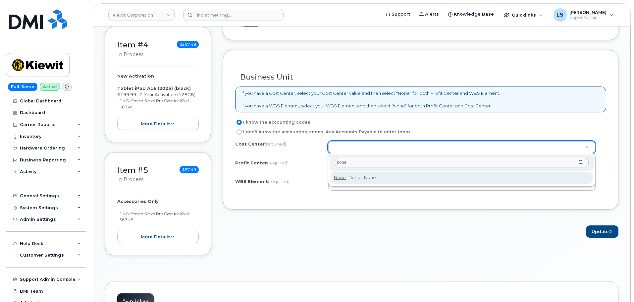
type input "none"
type input "None"
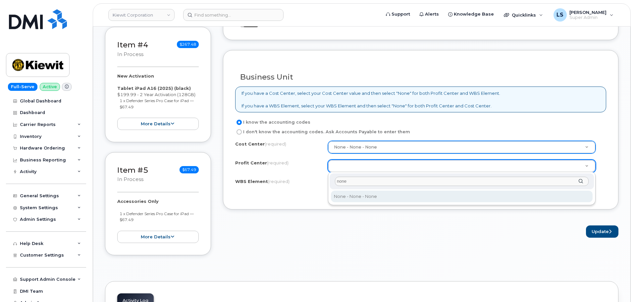
type input "none"
select select "None"
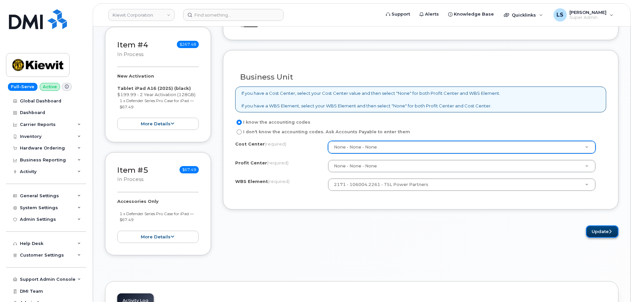
click at [594, 231] on button "Update" at bounding box center [602, 231] width 32 height 12
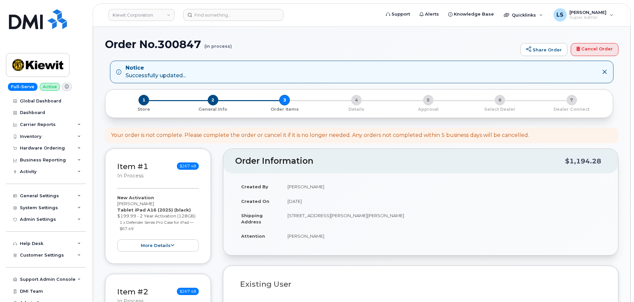
select select
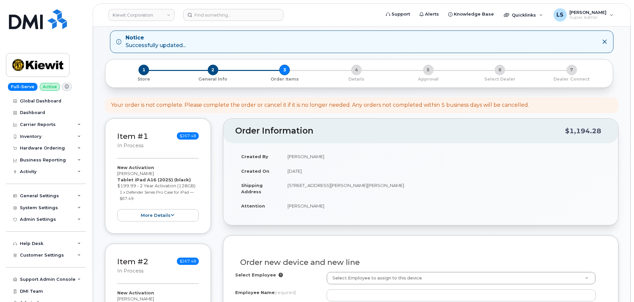
scroll to position [132, 0]
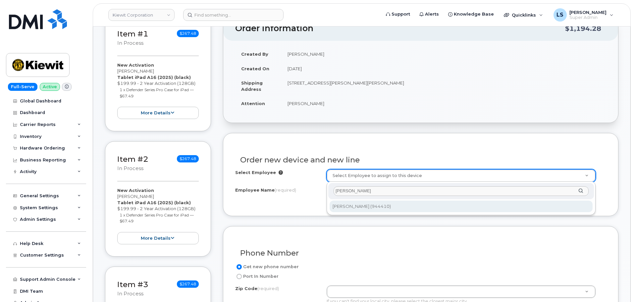
type input "[PERSON_NAME]"
type input "2186742"
type input "[PERSON_NAME]"
type input "[STREET_ADDRESS][PERSON_NAME][PERSON_NAME]"
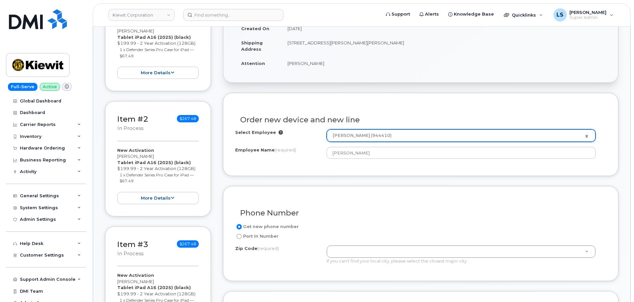
scroll to position [232, 0]
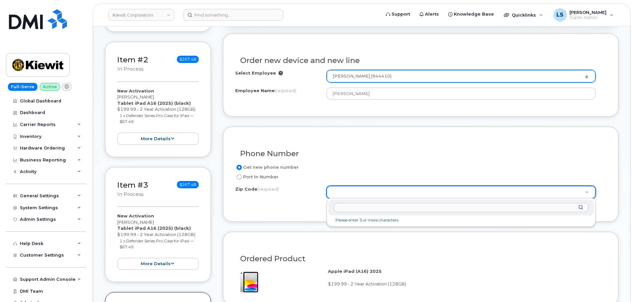
paste input "38701"
type input "38701"
type input "38701 ([GEOGRAPHIC_DATA], [GEOGRAPHIC_DATA])"
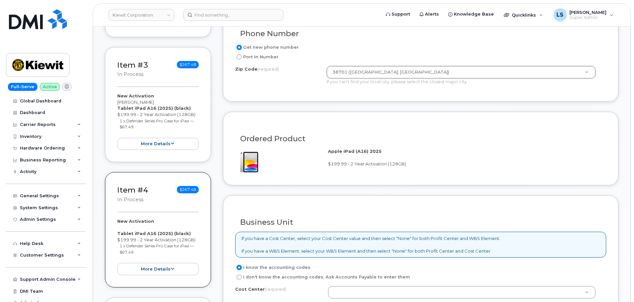
scroll to position [431, 0]
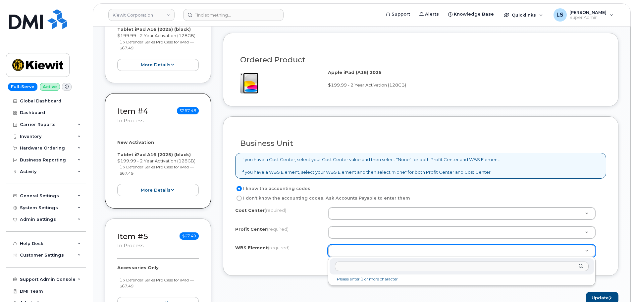
paste input "106004.2261"
type input "106004.2261"
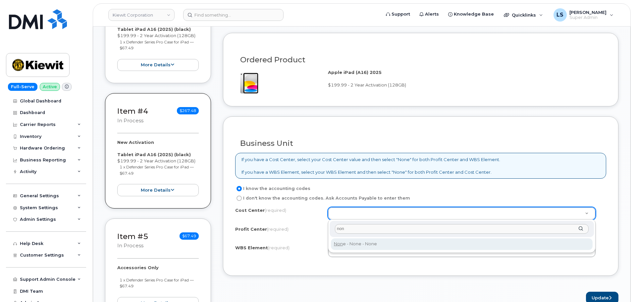
type input "non"
type input "None"
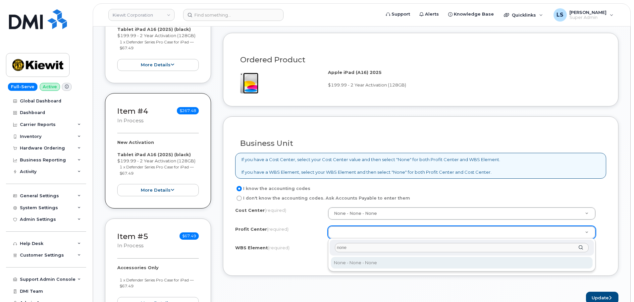
type input "none"
select select "None"
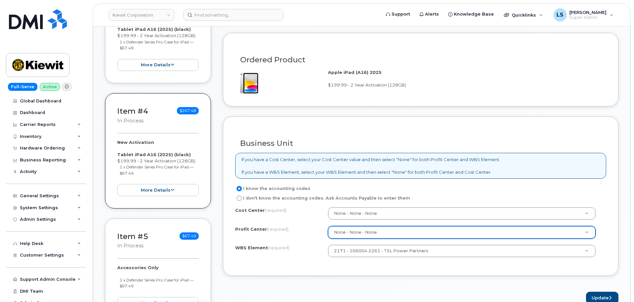
click at [351, 268] on div "Business Unit If you have a Cost Center, select your Cost Center value and then…" at bounding box center [420, 195] width 395 height 159
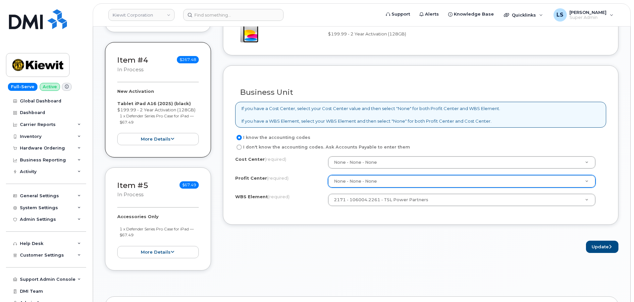
scroll to position [530, 0]
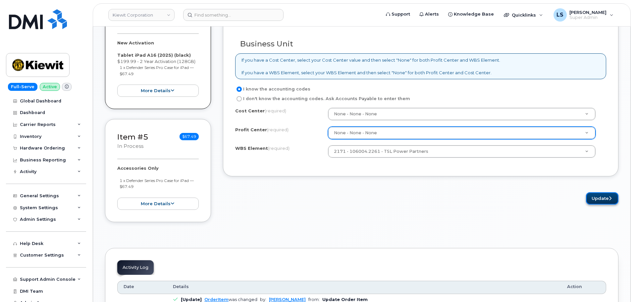
click at [599, 199] on button "Update" at bounding box center [602, 198] width 32 height 12
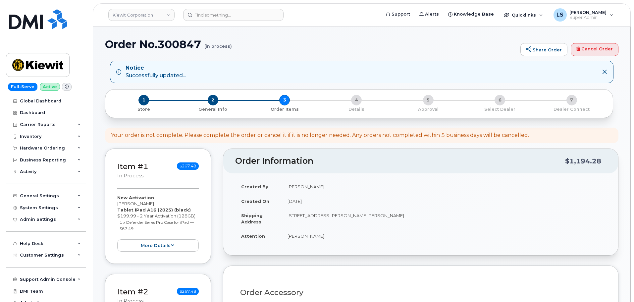
select select
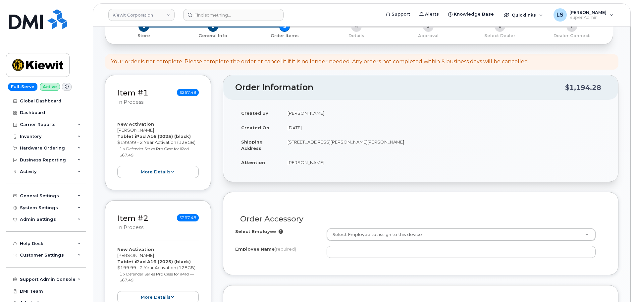
scroll to position [232, 0]
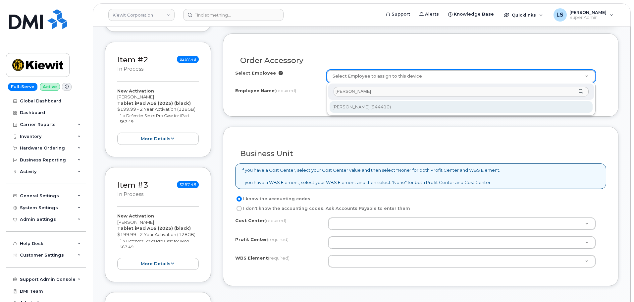
type input "[PERSON_NAME]"
type input "2186742"
type input "[PERSON_NAME]"
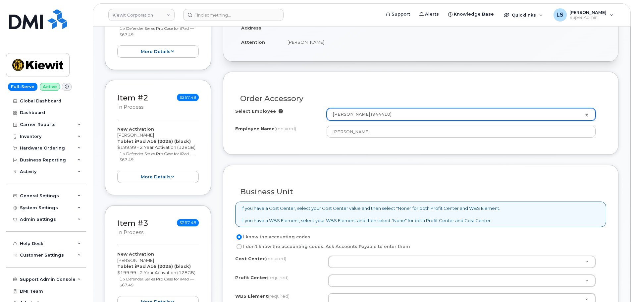
scroll to position [265, 0]
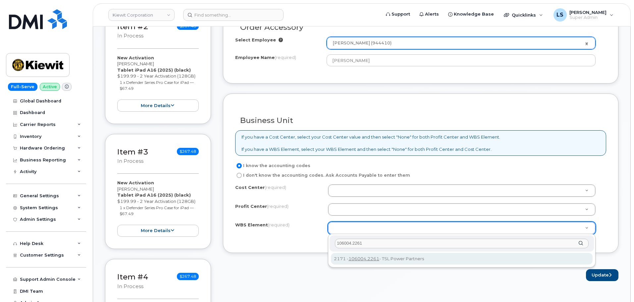
type input "106004.2261"
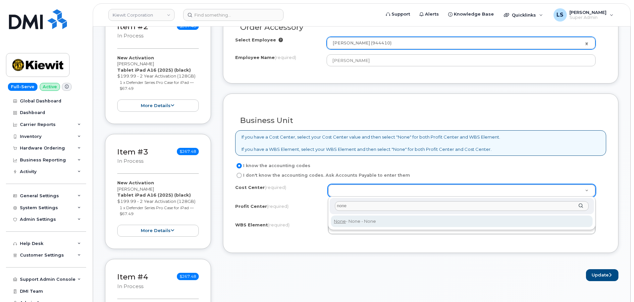
type input "none"
type input "None"
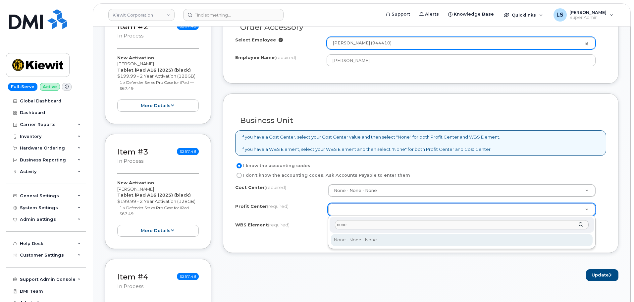
type input "none"
select select "None"
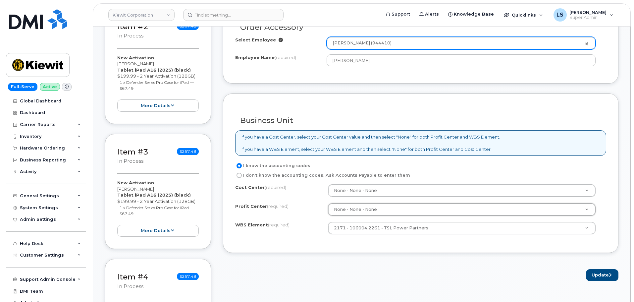
click at [534, 275] on div "Update" at bounding box center [420, 275] width 395 height 12
click at [592, 275] on button "Update" at bounding box center [602, 275] width 32 height 12
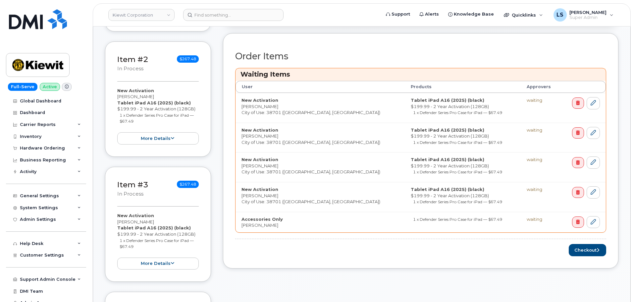
scroll to position [232, 0]
click at [577, 250] on button "Checkout" at bounding box center [587, 250] width 37 height 12
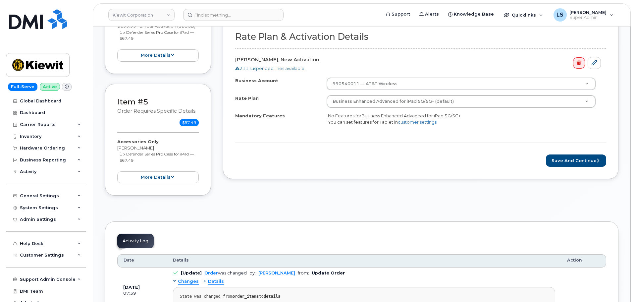
scroll to position [662, 0]
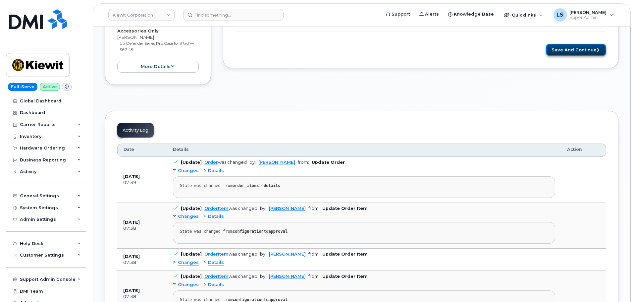
click at [560, 46] on button "Save and Continue" at bounding box center [576, 50] width 60 height 12
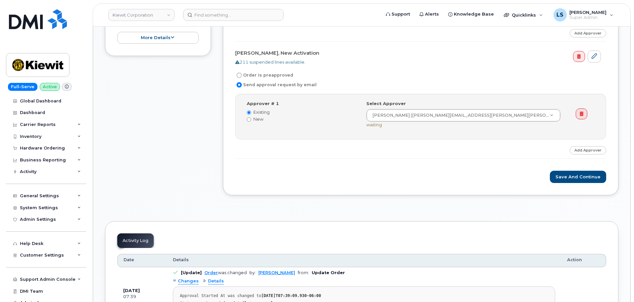
scroll to position [662, 0]
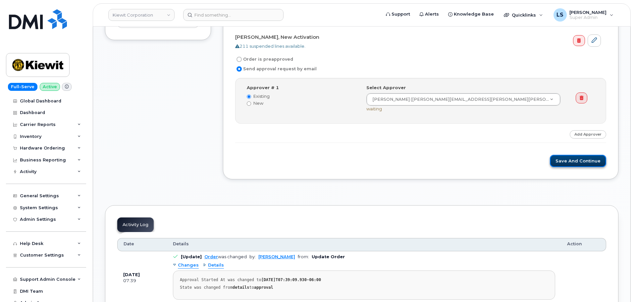
click at [568, 156] on button "Save and Continue" at bounding box center [578, 161] width 56 height 12
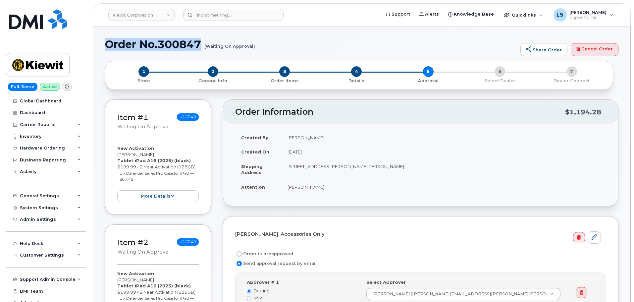
drag, startPoint x: 203, startPoint y: 44, endPoint x: 99, endPoint y: 46, distance: 103.4
copy h1 "Order No.300847"
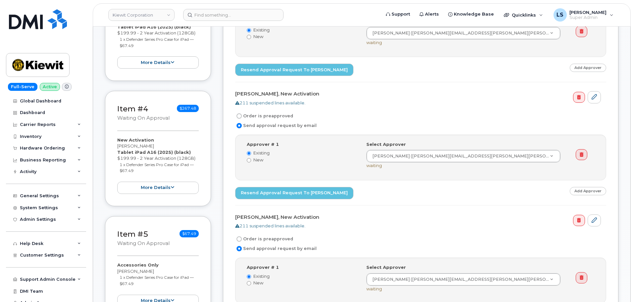
scroll to position [265, 0]
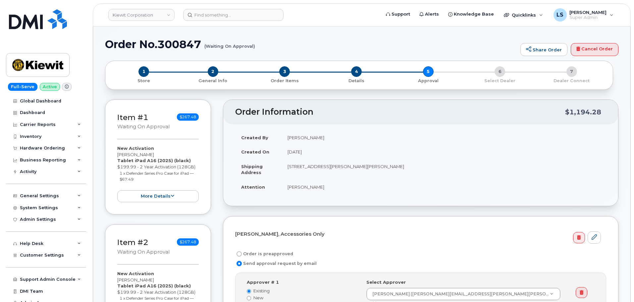
drag, startPoint x: 296, startPoint y: 191, endPoint x: 300, endPoint y: 195, distance: 5.9
click at [297, 191] on td "[PERSON_NAME]" at bounding box center [444, 187] width 325 height 15
click at [53, 24] on img at bounding box center [38, 19] width 58 height 20
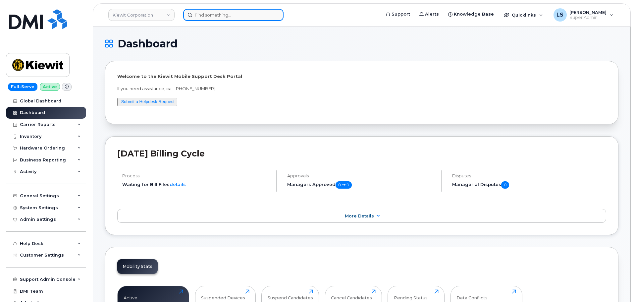
click at [220, 13] on input at bounding box center [233, 15] width 100 height 12
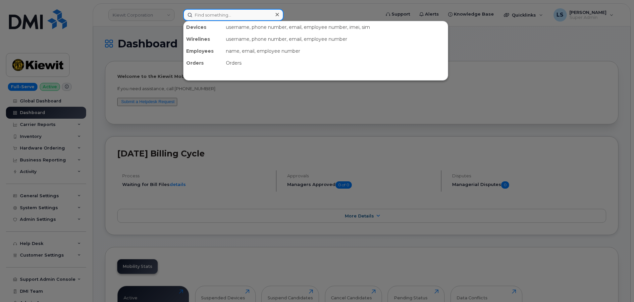
paste input "[PERSON_NAME]"
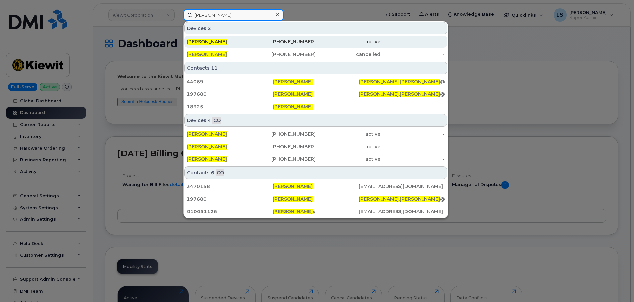
type input "[PERSON_NAME]"
click at [242, 39] on div "[PERSON_NAME]" at bounding box center [219, 41] width 65 height 7
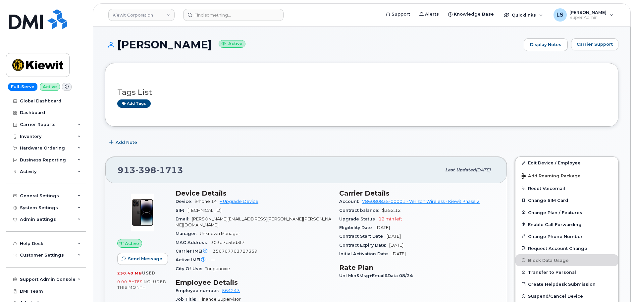
drag, startPoint x: 224, startPoint y: 45, endPoint x: 120, endPoint y: 51, distance: 104.5
click at [118, 48] on h1 "[PERSON_NAME] Active" at bounding box center [312, 45] width 415 height 12
copy h1 "[PERSON_NAME]"
click at [66, 196] on div "General Settings" at bounding box center [46, 196] width 80 height 12
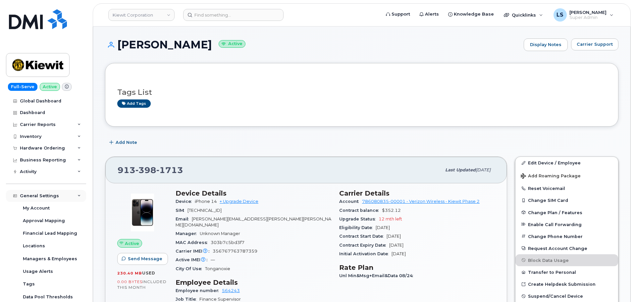
click at [75, 193] on div "General Settings" at bounding box center [46, 196] width 80 height 12
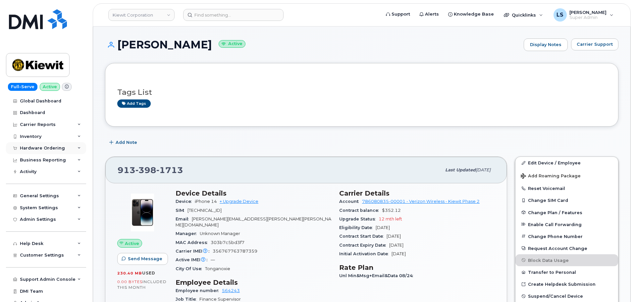
click at [71, 149] on div "Hardware Ordering" at bounding box center [46, 148] width 80 height 12
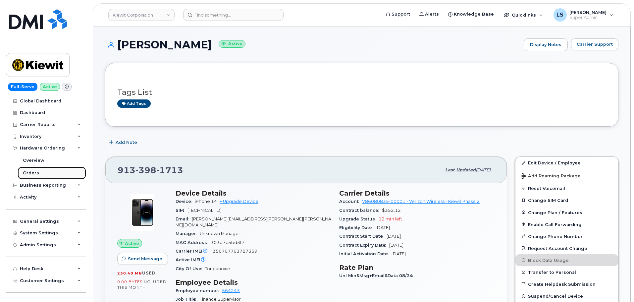
click at [48, 175] on link "Orders" at bounding box center [52, 173] width 69 height 13
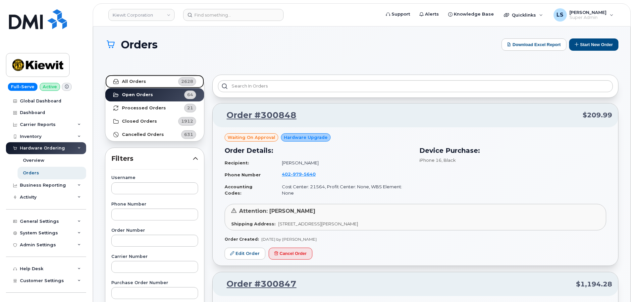
click at [139, 82] on strong "All Orders" at bounding box center [134, 81] width 24 height 5
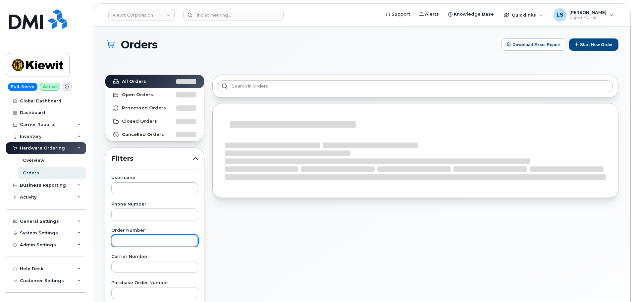
click at [143, 243] on input "text" at bounding box center [154, 240] width 87 height 12
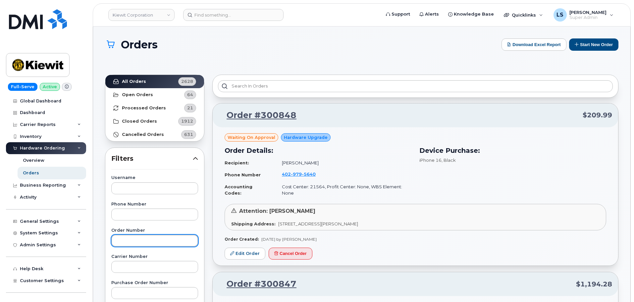
paste input "300613"
type input "300613"
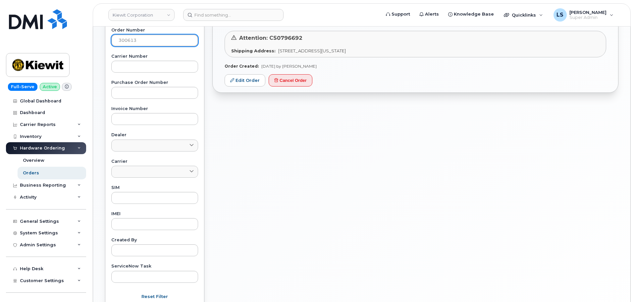
scroll to position [33, 0]
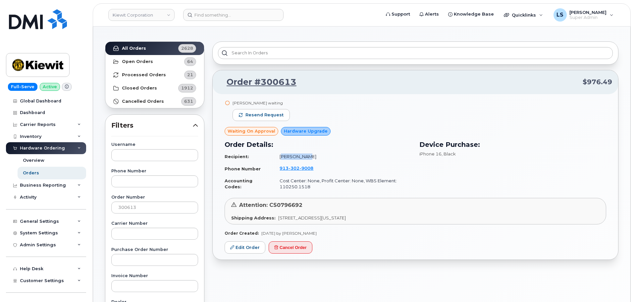
drag, startPoint x: 306, startPoint y: 155, endPoint x: 278, endPoint y: 155, distance: 28.2
click at [278, 155] on td "[PERSON_NAME]" at bounding box center [343, 157] width 138 height 12
click at [238, 245] on link "Edit Order" at bounding box center [245, 247] width 41 height 12
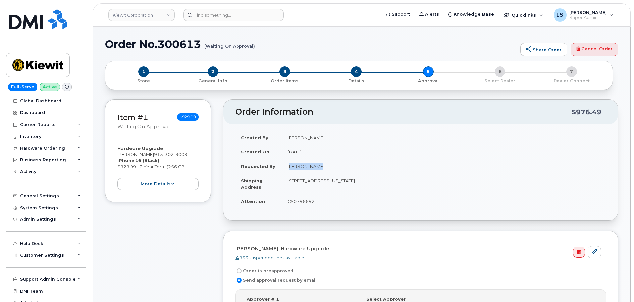
drag, startPoint x: 288, startPoint y: 167, endPoint x: 322, endPoint y: 169, distance: 34.2
click at [322, 169] on td "[PERSON_NAME]" at bounding box center [444, 166] width 325 height 15
copy td "[PERSON_NAME]"
click at [217, 21] on header "[PERSON_NAME] Corporation Support Alerts Knowledge Base Quicklinks Suspend / Ca…" at bounding box center [362, 14] width 538 height 23
click at [291, 167] on td "[PERSON_NAME]" at bounding box center [444, 166] width 325 height 15
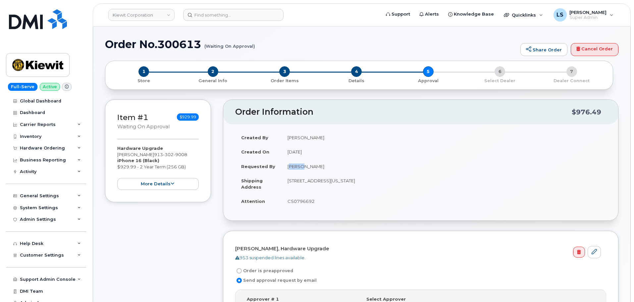
click at [291, 167] on td "[PERSON_NAME]" at bounding box center [444, 166] width 325 height 15
click at [307, 167] on td "[PERSON_NAME]" at bounding box center [444, 166] width 325 height 15
click at [440, 183] on td "[STREET_ADDRESS][US_STATE]" at bounding box center [444, 183] width 325 height 21
click at [359, 182] on td "[STREET_ADDRESS][US_STATE]" at bounding box center [444, 183] width 325 height 21
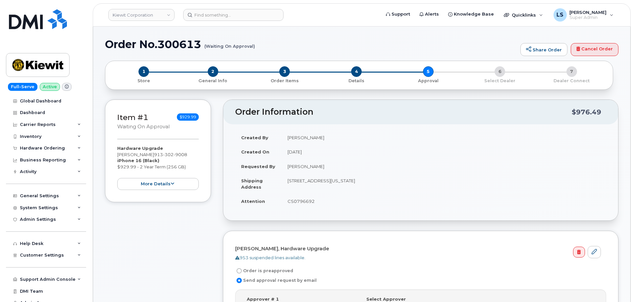
click at [359, 182] on td "[STREET_ADDRESS][US_STATE]" at bounding box center [444, 183] width 325 height 21
click at [360, 178] on td "[STREET_ADDRESS][US_STATE]" at bounding box center [444, 183] width 325 height 21
click at [173, 182] on button "more details" at bounding box center [157, 184] width 81 height 12
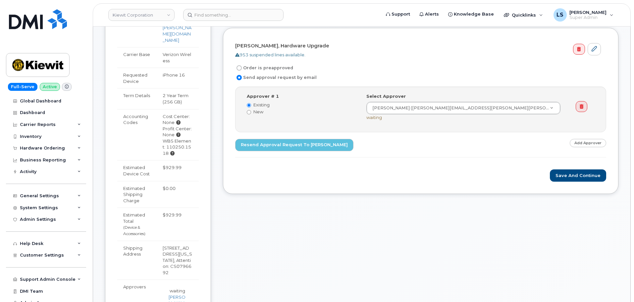
scroll to position [265, 0]
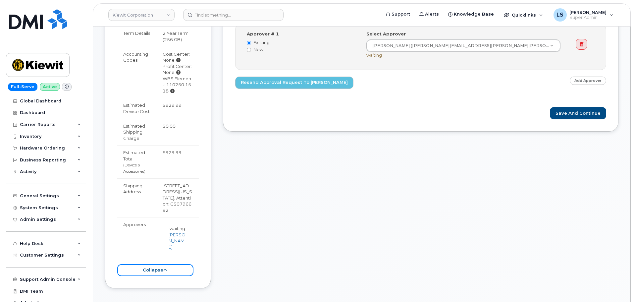
click at [175, 264] on button "collapse" at bounding box center [155, 270] width 76 height 12
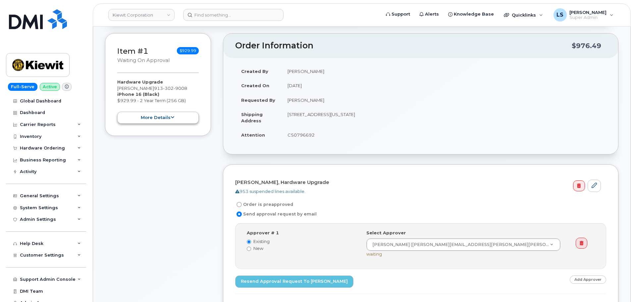
scroll to position [0, 0]
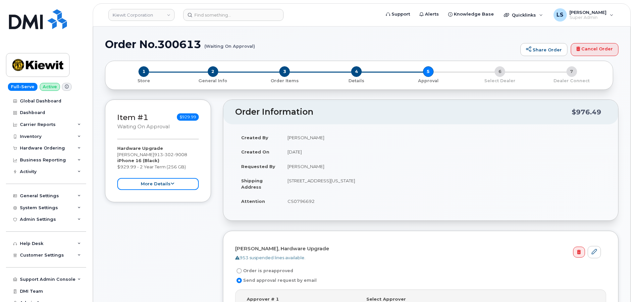
click at [160, 186] on button "more details" at bounding box center [157, 184] width 81 height 12
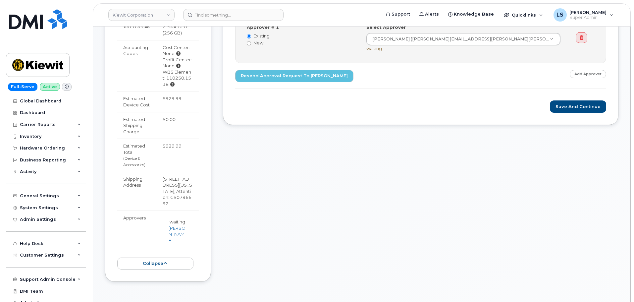
scroll to position [364, 0]
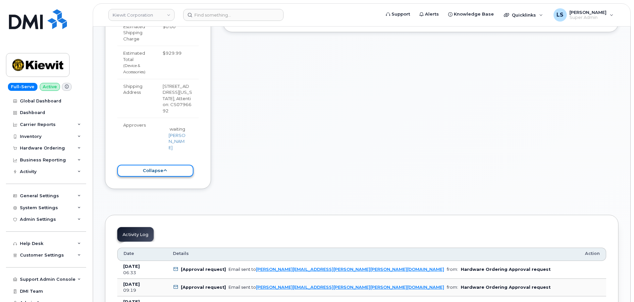
click at [150, 166] on button "collapse" at bounding box center [155, 171] width 76 height 12
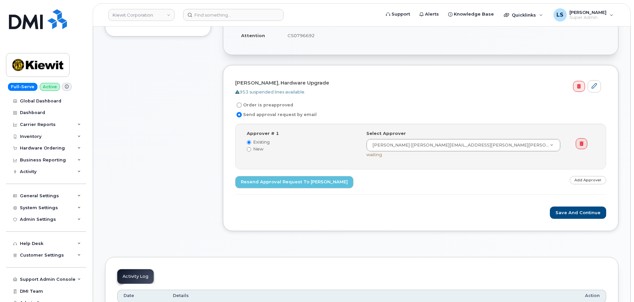
scroll to position [0, 0]
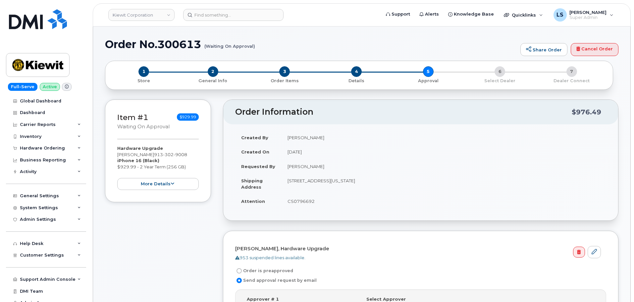
click at [339, 43] on h1 "Order No.300613 (Waiting On Approval)" at bounding box center [311, 44] width 412 height 12
click at [55, 147] on div "Hardware Ordering" at bounding box center [42, 147] width 45 height 5
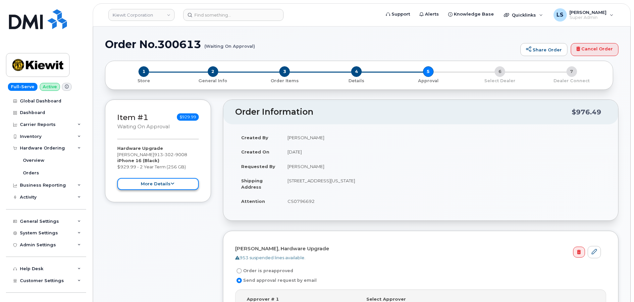
click at [176, 185] on button "more details" at bounding box center [157, 184] width 81 height 12
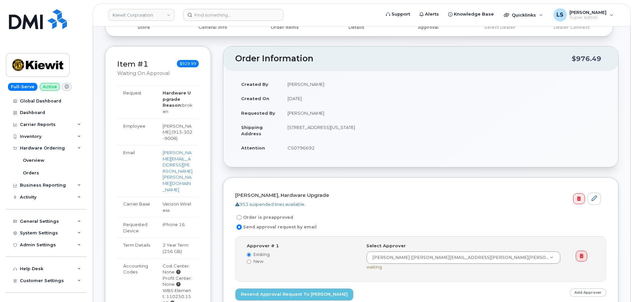
scroll to position [166, 0]
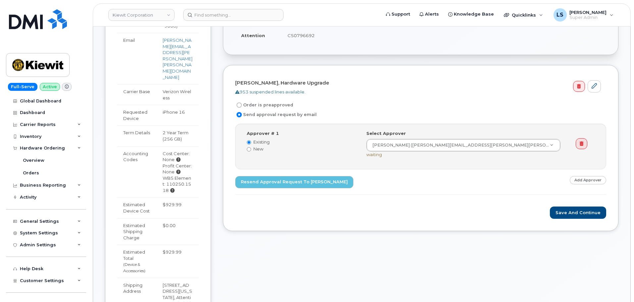
click at [187, 175] on div "WBS Element: 110250.1518" at bounding box center [178, 184] width 30 height 19
click at [186, 175] on div "WBS Element: 110250.1518" at bounding box center [178, 184] width 30 height 19
drag, startPoint x: 198, startPoint y: 196, endPoint x: 193, endPoint y: 186, distance: 11.7
click at [195, 190] on tbody "Request Hardware Upgrade Reason: broken Employee John Connor ( 913 302 9008 ) E…" at bounding box center [157, 165] width 81 height 384
click at [176, 197] on td "$929.99" at bounding box center [178, 207] width 42 height 21
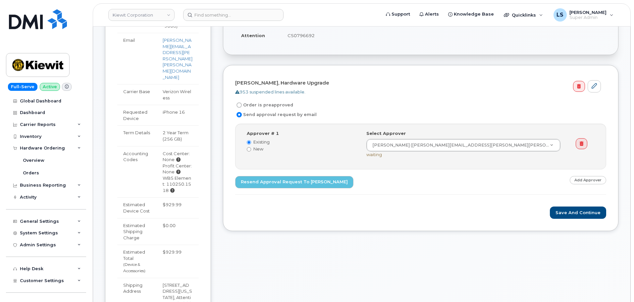
click at [176, 197] on td "$929.99" at bounding box center [178, 207] width 42 height 21
click at [180, 197] on td "$929.99" at bounding box center [178, 207] width 42 height 21
click at [173, 197] on td "$929.99" at bounding box center [178, 207] width 42 height 21
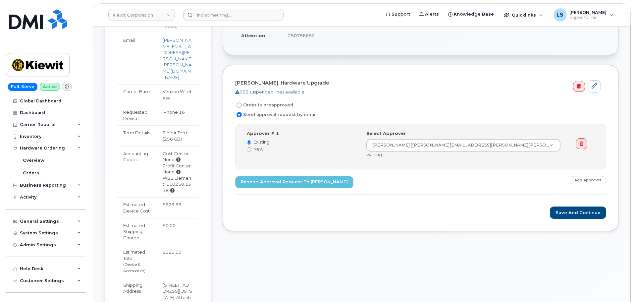
click at [169, 197] on td "$929.99" at bounding box center [178, 207] width 42 height 21
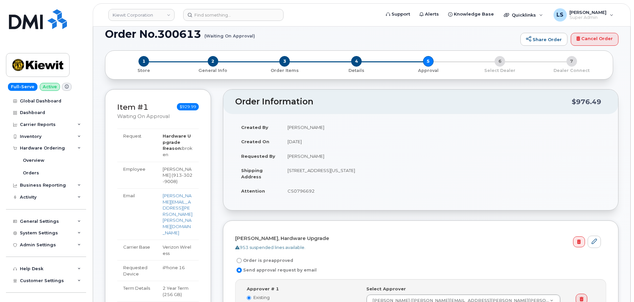
scroll to position [0, 0]
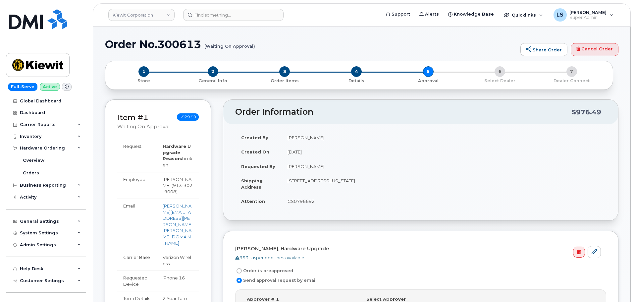
drag, startPoint x: 285, startPoint y: 136, endPoint x: 326, endPoint y: 136, distance: 41.1
click at [327, 137] on td "Travis Tedesco" at bounding box center [444, 137] width 325 height 15
click at [316, 138] on td "Travis Tedesco" at bounding box center [444, 137] width 325 height 15
click at [284, 132] on td "Travis Tedesco" at bounding box center [444, 137] width 325 height 15
drag, startPoint x: 357, startPoint y: 130, endPoint x: 356, endPoint y: 135, distance: 5.2
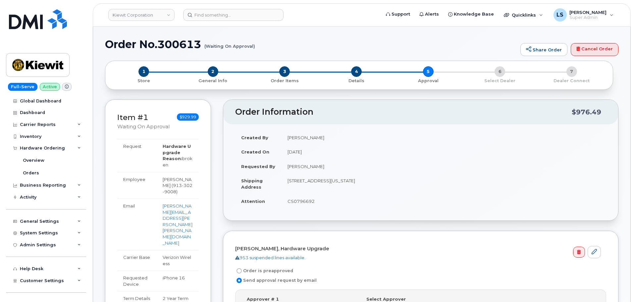
click at [357, 130] on td "Travis Tedesco" at bounding box center [444, 137] width 325 height 15
drag, startPoint x: 286, startPoint y: 135, endPoint x: 336, endPoint y: 131, distance: 50.1
click at [336, 131] on td "Travis Tedesco" at bounding box center [444, 137] width 325 height 15
click at [279, 112] on h2 "Order Information" at bounding box center [403, 111] width 337 height 9
drag, startPoint x: 295, startPoint y: 137, endPoint x: 392, endPoint y: 148, distance: 97.6
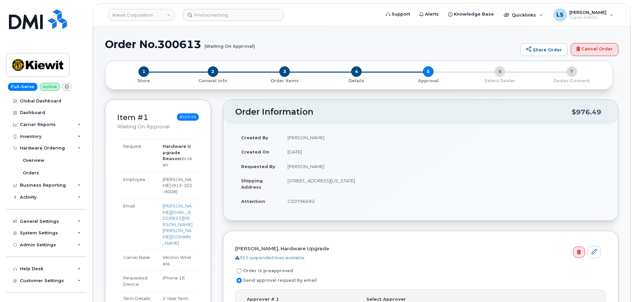
click at [392, 148] on tbody "Created By Travis Tedesco Created On September 12, 2025 Requested By John Conno…" at bounding box center [420, 169] width 371 height 78
click at [361, 136] on td "Travis Tedesco" at bounding box center [444, 137] width 325 height 15
click at [297, 160] on td "John Connor" at bounding box center [444, 166] width 325 height 15
drag, startPoint x: 284, startPoint y: 150, endPoint x: 343, endPoint y: 149, distance: 58.6
click at [343, 149] on td "September 12, 2025" at bounding box center [444, 151] width 325 height 15
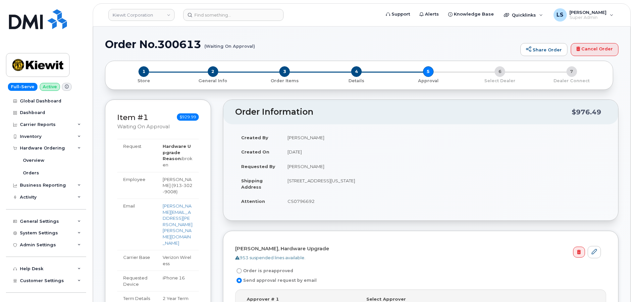
click at [337, 149] on td "September 12, 2025" at bounding box center [444, 151] width 325 height 15
drag, startPoint x: 284, startPoint y: 136, endPoint x: 325, endPoint y: 136, distance: 41.1
click at [322, 137] on td "Travis Tedesco" at bounding box center [444, 137] width 325 height 15
click at [340, 144] on td "September 12, 2025" at bounding box center [444, 151] width 325 height 15
click at [305, 202] on td "CS0796692" at bounding box center [444, 201] width 325 height 15
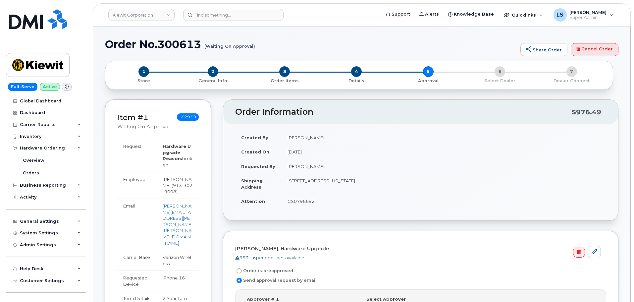
click at [304, 201] on td "CS0796692" at bounding box center [444, 201] width 325 height 15
click at [334, 196] on td "CS0796692" at bounding box center [444, 201] width 325 height 15
click at [306, 204] on td "CS0796692" at bounding box center [444, 201] width 325 height 15
click at [321, 202] on td "CS0796692" at bounding box center [444, 201] width 325 height 15
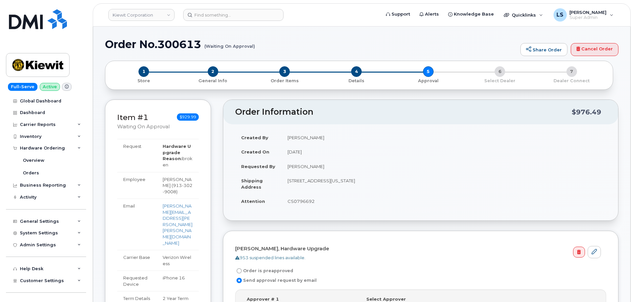
click at [309, 180] on td "22159 west 97th terrace lenexa kansas 66220, Lenexa, KS, 66220, USA" at bounding box center [444, 183] width 325 height 21
click at [343, 182] on td "22159 west 97th terrace lenexa kansas 66220, Lenexa, KS, 66220, USA" at bounding box center [444, 183] width 325 height 21
click at [364, 182] on td "22159 west 97th terrace lenexa kansas 66220, Lenexa, KS, 66220, USA" at bounding box center [444, 183] width 325 height 21
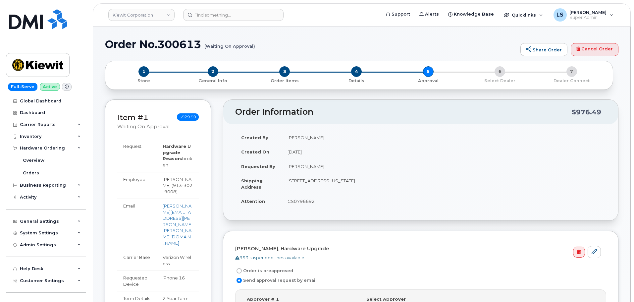
drag, startPoint x: 364, startPoint y: 182, endPoint x: 375, endPoint y: 190, distance: 13.8
click at [364, 183] on td "22159 west 97th terrace lenexa kansas 66220, Lenexa, KS, 66220, USA" at bounding box center [444, 183] width 325 height 21
click at [383, 183] on td "22159 west 97th terrace lenexa kansas 66220, Lenexa, KS, 66220, USA" at bounding box center [444, 183] width 325 height 21
click at [383, 182] on td "22159 west 97th terrace lenexa kansas 66220, Lenexa, KS, 66220, USA" at bounding box center [444, 183] width 325 height 21
click at [399, 181] on td "22159 west 97th terrace lenexa kansas 66220, Lenexa, KS, 66220, USA" at bounding box center [444, 183] width 325 height 21
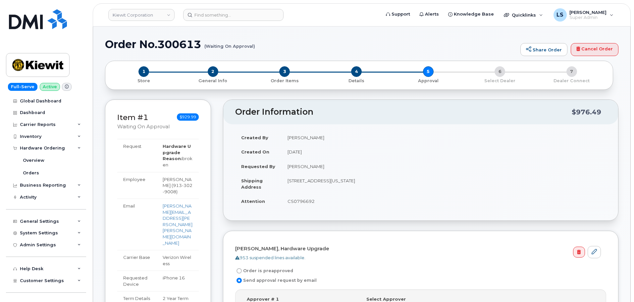
click at [399, 181] on td "22159 west 97th terrace lenexa kansas 66220, Lenexa, KS, 66220, USA" at bounding box center [444, 183] width 325 height 21
click at [352, 180] on td "22159 west 97th terrace lenexa kansas 66220, Lenexa, KS, 66220, USA" at bounding box center [444, 183] width 325 height 21
drag, startPoint x: 352, startPoint y: 180, endPoint x: 356, endPoint y: 183, distance: 4.5
click at [352, 181] on td "22159 west 97th terrace lenexa kansas 66220, Lenexa, KS, 66220, USA" at bounding box center [444, 183] width 325 height 21
click at [367, 181] on td "22159 west 97th terrace lenexa kansas 66220, Lenexa, KS, 66220, USA" at bounding box center [444, 183] width 325 height 21
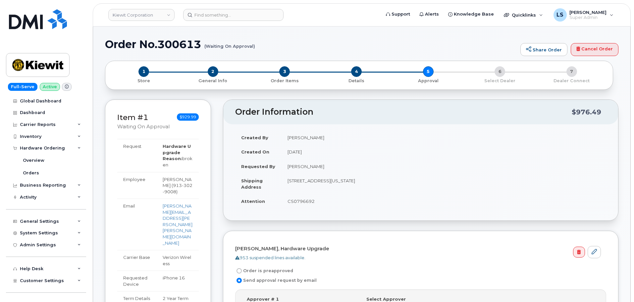
click at [367, 181] on td "22159 west 97th terrace lenexa kansas 66220, Lenexa, KS, 66220, USA" at bounding box center [444, 183] width 325 height 21
click at [378, 181] on td "22159 west 97th terrace lenexa kansas 66220, Lenexa, KS, 66220, USA" at bounding box center [444, 183] width 325 height 21
click at [378, 180] on td "22159 west 97th terrace lenexa kansas 66220, Lenexa, KS, 66220, USA" at bounding box center [444, 183] width 325 height 21
click at [353, 181] on td "22159 west 97th terrace lenexa kansas 66220, Lenexa, KS, 66220, USA" at bounding box center [444, 183] width 325 height 21
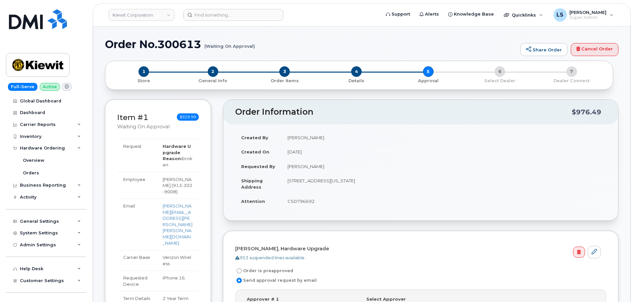
click at [367, 182] on td "22159 west 97th terrace lenexa kansas 66220, Lenexa, KS, 66220, USA" at bounding box center [444, 183] width 325 height 21
click at [379, 182] on td "22159 west 97th terrace lenexa kansas 66220, Lenexa, KS, 66220, USA" at bounding box center [444, 183] width 325 height 21
click at [360, 182] on td "22159 west 97th terrace lenexa kansas 66220, Lenexa, KS, 66220, USA" at bounding box center [444, 183] width 325 height 21
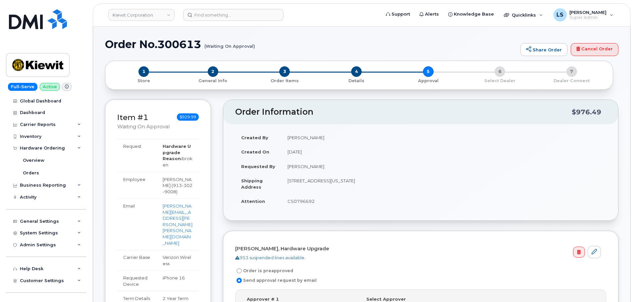
click at [358, 182] on td "22159 west 97th terrace lenexa kansas 66220, Lenexa, KS, 66220, USA" at bounding box center [444, 183] width 325 height 21
click at [365, 180] on td "22159 west 97th terrace lenexa kansas 66220, Lenexa, KS, 66220, USA" at bounding box center [444, 183] width 325 height 21
click at [366, 181] on td "22159 west 97th terrace lenexa kansas 66220, Lenexa, KS, 66220, USA" at bounding box center [444, 183] width 325 height 21
click at [381, 185] on td "22159 west 97th terrace lenexa kansas 66220, Lenexa, KS, 66220, USA" at bounding box center [444, 183] width 325 height 21
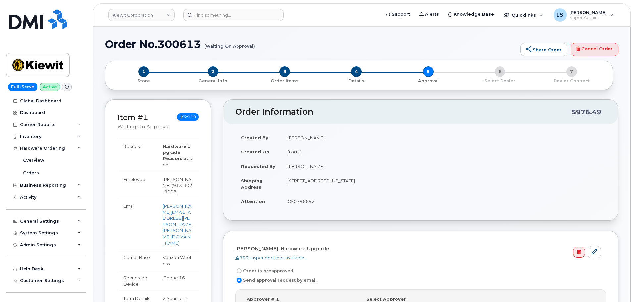
click at [364, 182] on td "22159 west 97th terrace lenexa kansas 66220, Lenexa, KS, 66220, USA" at bounding box center [444, 183] width 325 height 21
click at [363, 184] on td "22159 west 97th terrace lenexa kansas 66220, Lenexa, KS, 66220, USA" at bounding box center [444, 183] width 325 height 21
click at [376, 181] on td "22159 west 97th terrace lenexa kansas 66220, Lenexa, KS, 66220, USA" at bounding box center [444, 183] width 325 height 21
click at [377, 180] on td "22159 west 97th terrace lenexa kansas 66220, Lenexa, KS, 66220, USA" at bounding box center [444, 183] width 325 height 21
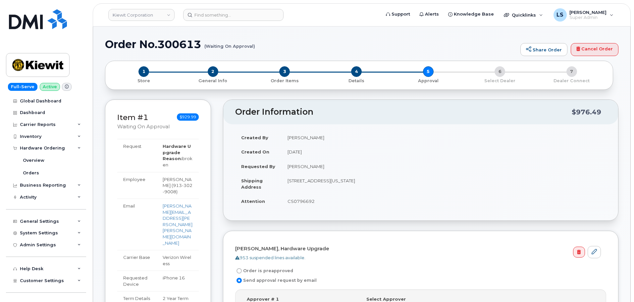
click at [379, 179] on td "22159 west 97th terrace lenexa kansas 66220, Lenexa, KS, 66220, USA" at bounding box center [444, 183] width 325 height 21
drag, startPoint x: 379, startPoint y: 179, endPoint x: 385, endPoint y: 193, distance: 15.3
click at [380, 183] on td "22159 west 97th terrace lenexa kansas 66220, Lenexa, KS, 66220, USA" at bounding box center [444, 183] width 325 height 21
click at [386, 169] on td "John Connor" at bounding box center [444, 166] width 325 height 15
click at [382, 179] on td "22159 west 97th terrace lenexa kansas 66220, Lenexa, KS, 66220, USA" at bounding box center [444, 183] width 325 height 21
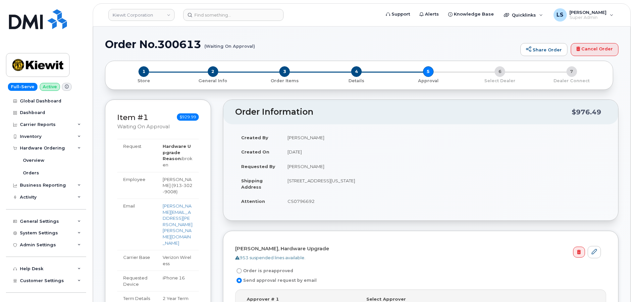
click at [382, 179] on td "22159 west 97th terrace lenexa kansas 66220, Lenexa, KS, 66220, USA" at bounding box center [444, 183] width 325 height 21
click at [381, 175] on td "22159 west 97th terrace lenexa kansas 66220, Lenexa, KS, 66220, USA" at bounding box center [444, 183] width 325 height 21
click at [381, 172] on td "John Connor" at bounding box center [444, 166] width 325 height 15
click at [333, 181] on td "22159 west 97th terrace lenexa kansas 66220, Lenexa, KS, 66220, USA" at bounding box center [444, 183] width 325 height 21
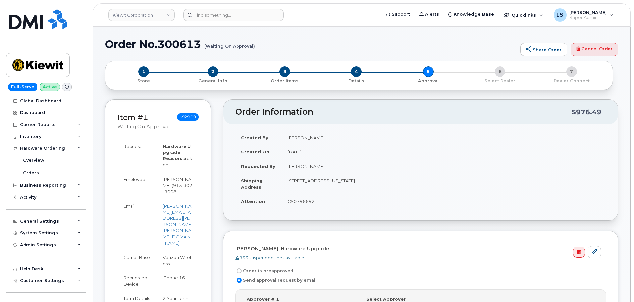
click at [394, 162] on td "John Connor" at bounding box center [444, 166] width 325 height 15
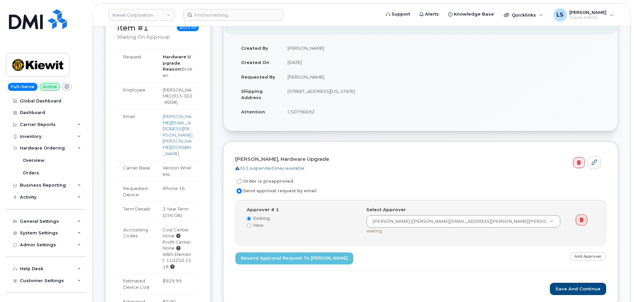
scroll to position [99, 0]
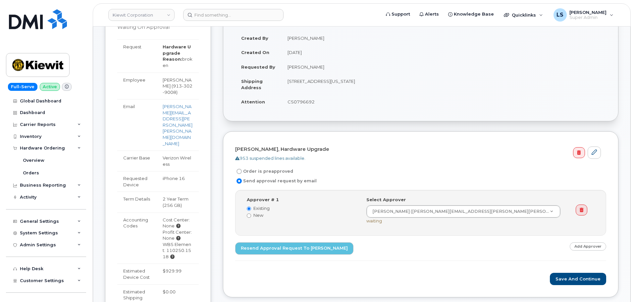
drag, startPoint x: 163, startPoint y: 245, endPoint x: 186, endPoint y: 255, distance: 25.1
click at [184, 263] on td "$929.99" at bounding box center [178, 273] width 42 height 21
copy td "$929.99"
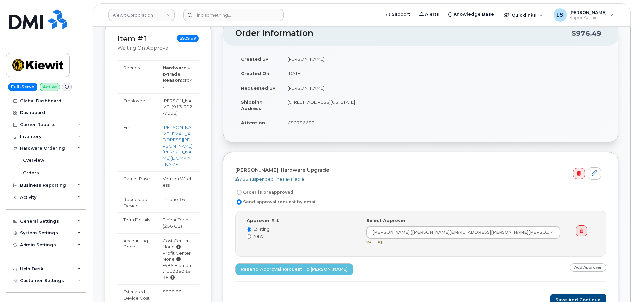
scroll to position [0, 0]
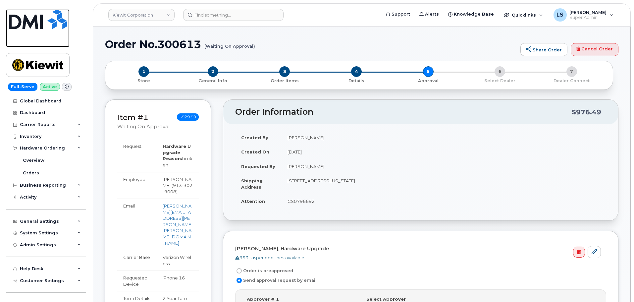
click at [36, 26] on img at bounding box center [38, 19] width 58 height 20
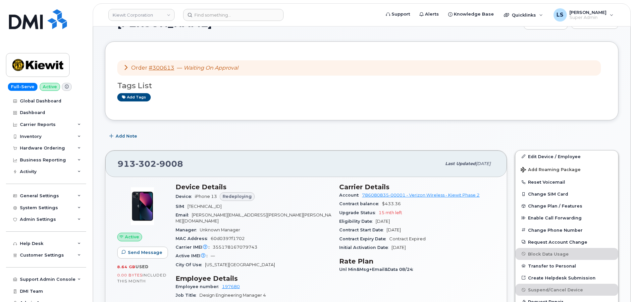
scroll to position [33, 0]
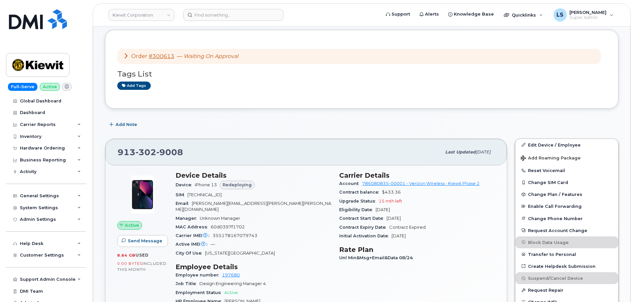
click at [381, 200] on span "15 mth left" at bounding box center [391, 200] width 24 height 5
click at [389, 201] on span "15 mth left" at bounding box center [391, 200] width 24 height 5
click at [190, 58] on em "Waiting On Approval" at bounding box center [210, 56] width 55 height 6
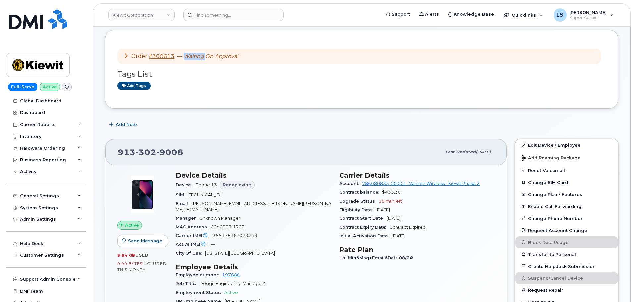
click at [189, 58] on em "Waiting On Approval" at bounding box center [210, 56] width 55 height 6
click at [234, 70] on h3 "Tags List" at bounding box center [361, 74] width 489 height 8
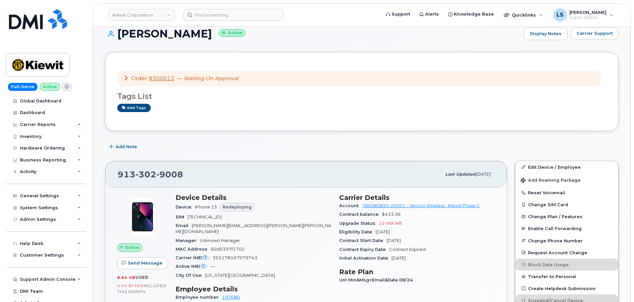
scroll to position [0, 0]
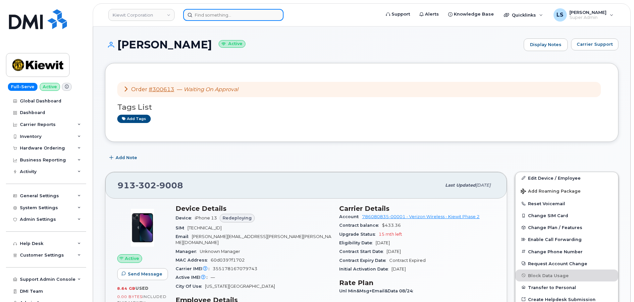
click at [232, 16] on input at bounding box center [233, 15] width 100 height 12
paste input "9133981713"
type input "9133981713"
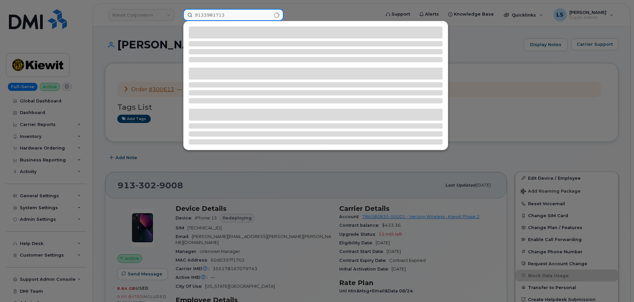
drag, startPoint x: 230, startPoint y: 15, endPoint x: 96, endPoint y: 8, distance: 133.3
click at [178, 9] on div "9133981713" at bounding box center [279, 15] width 203 height 12
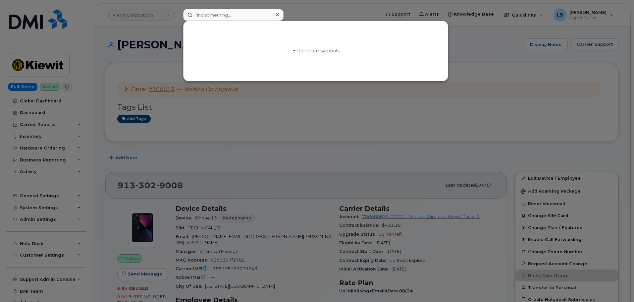
click at [326, 15] on div at bounding box center [317, 151] width 634 height 302
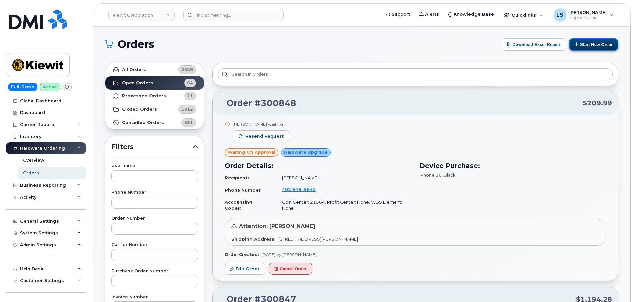
click at [602, 43] on button "Start New Order" at bounding box center [593, 44] width 49 height 12
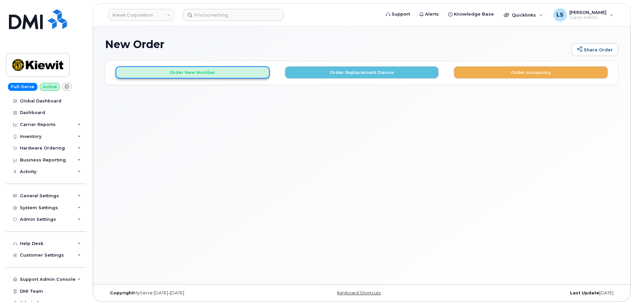
click at [217, 70] on button "Order New Number" at bounding box center [193, 72] width 154 height 12
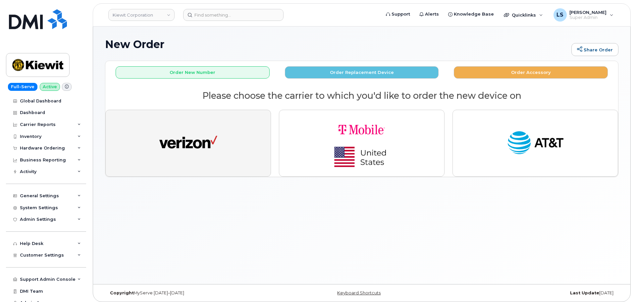
click at [194, 132] on img "button" at bounding box center [188, 143] width 58 height 30
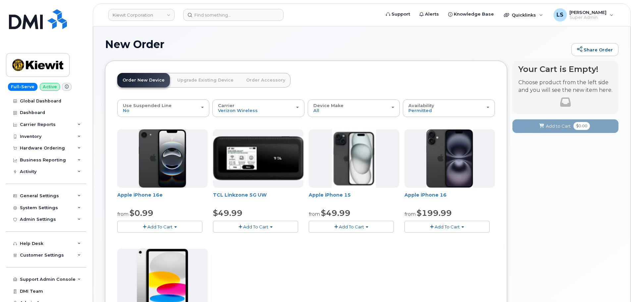
click at [363, 224] on span "Add To Cart" at bounding box center [351, 226] width 25 height 5
click at [363, 225] on span "Add To Cart" at bounding box center [351, 226] width 25 height 5
click at [364, 227] on button "Add To Cart" at bounding box center [351, 227] width 85 height 12
click at [365, 227] on button "Add To Cart" at bounding box center [351, 227] width 85 height 12
click at [364, 227] on button "Add To Cart" at bounding box center [351, 227] width 85 height 12
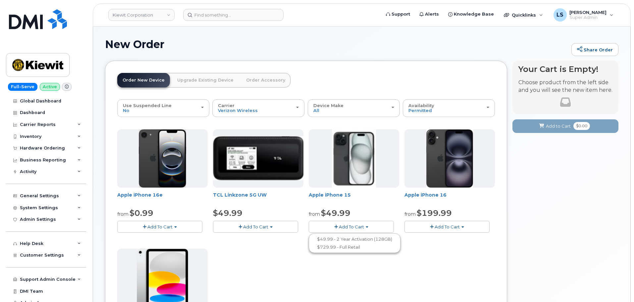
click at [363, 225] on span "Add To Cart" at bounding box center [351, 226] width 25 height 5
click at [362, 228] on span "Add To Cart" at bounding box center [351, 226] width 25 height 5
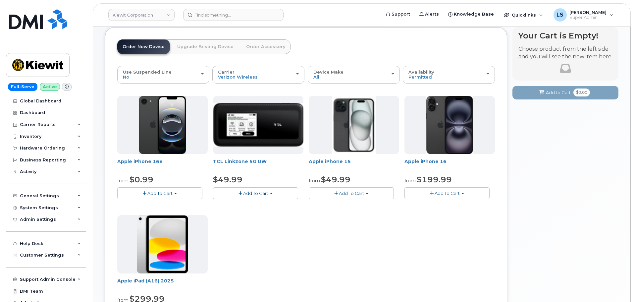
scroll to position [33, 0]
click at [368, 193] on span "button" at bounding box center [367, 193] width 3 height 1
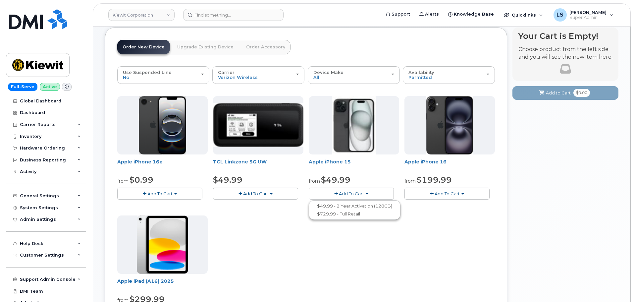
click at [363, 194] on span "Add To Cart" at bounding box center [351, 193] width 25 height 5
drag, startPoint x: 352, startPoint y: 191, endPoint x: 350, endPoint y: 194, distance: 3.6
click at [351, 191] on span "Add To Cart" at bounding box center [351, 193] width 25 height 5
click at [347, 189] on button "Add To Cart" at bounding box center [351, 193] width 85 height 12
click at [437, 188] on button "Add To Cart" at bounding box center [446, 193] width 85 height 12
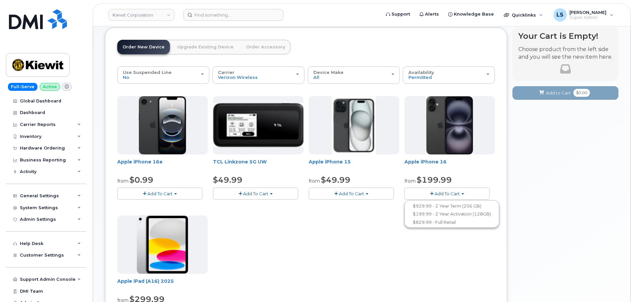
click at [442, 191] on span "Add To Cart" at bounding box center [447, 193] width 25 height 5
click at [440, 194] on span "Add To Cart" at bounding box center [447, 193] width 25 height 5
click at [436, 194] on span "Add To Cart" at bounding box center [447, 193] width 25 height 5
click at [354, 193] on span "Add To Cart" at bounding box center [351, 193] width 25 height 5
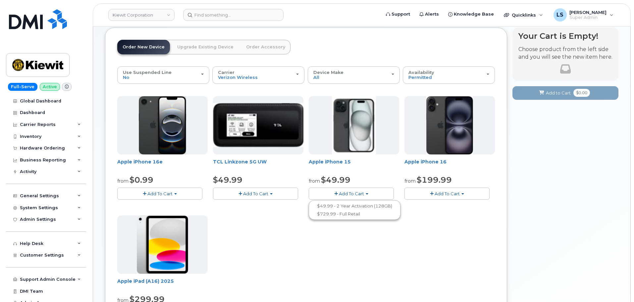
drag, startPoint x: 366, startPoint y: 166, endPoint x: 300, endPoint y: 84, distance: 105.3
click at [365, 165] on span "Apple iPhone 15" at bounding box center [354, 164] width 90 height 13
click at [363, 195] on span "Add To Cart" at bounding box center [351, 193] width 25 height 5
